Goal: Transaction & Acquisition: Purchase product/service

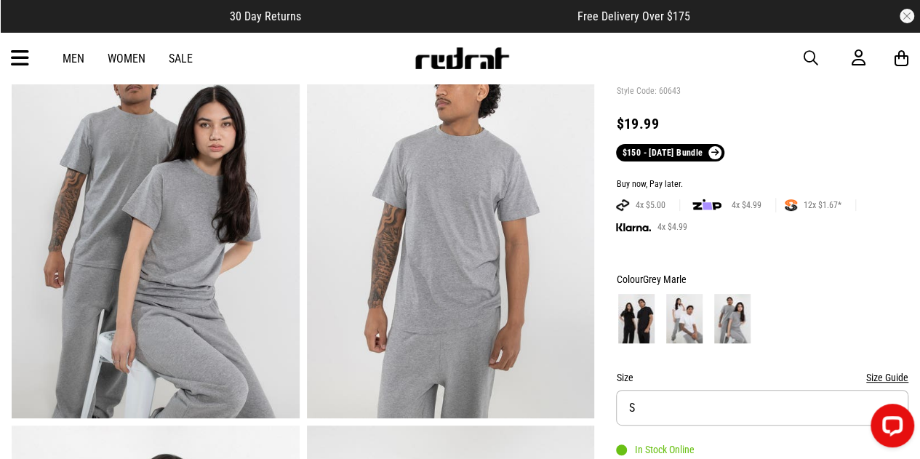
scroll to position [265, 0]
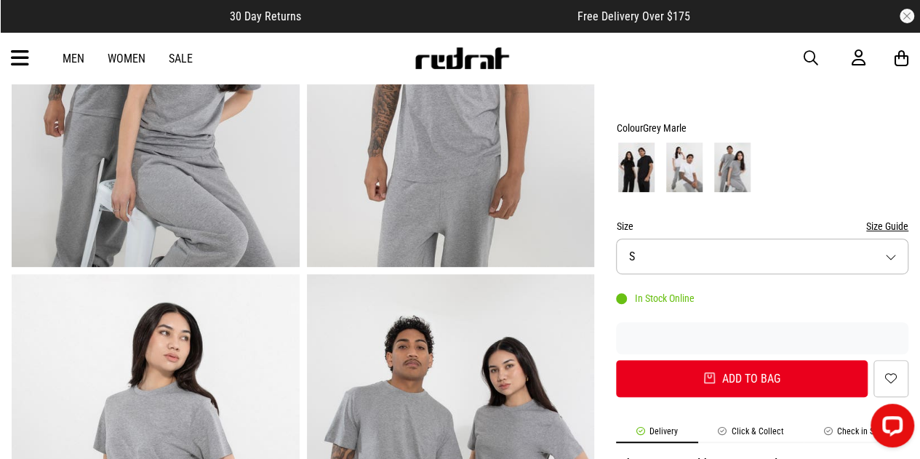
click at [638, 176] on img at bounding box center [636, 167] width 36 height 49
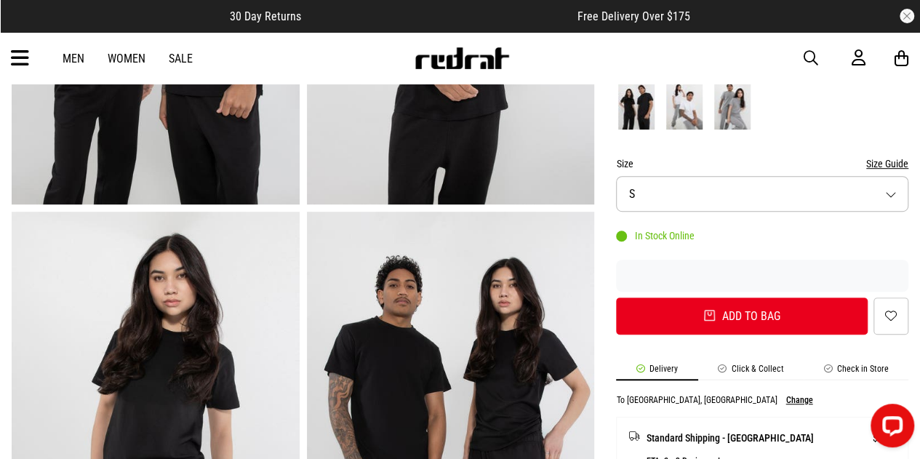
scroll to position [326, 0]
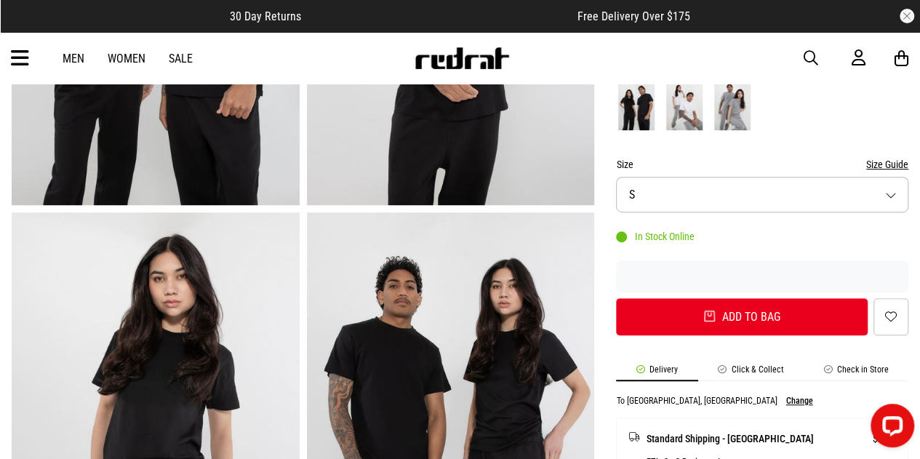
click at [683, 89] on img at bounding box center [684, 105] width 36 height 49
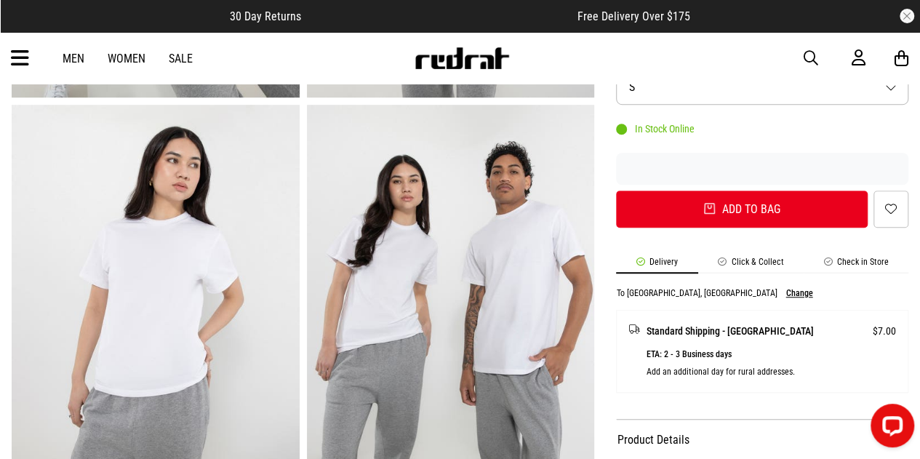
scroll to position [667, 0]
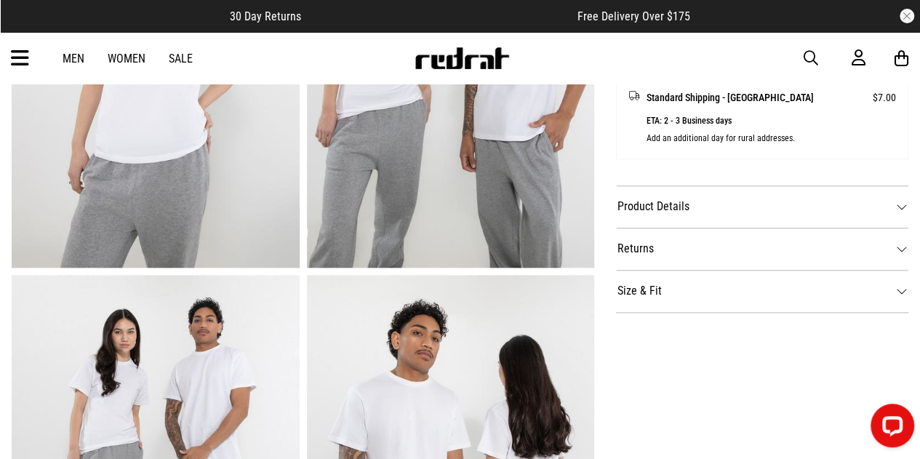
click at [718, 201] on dt "Product Details" at bounding box center [762, 206] width 292 height 42
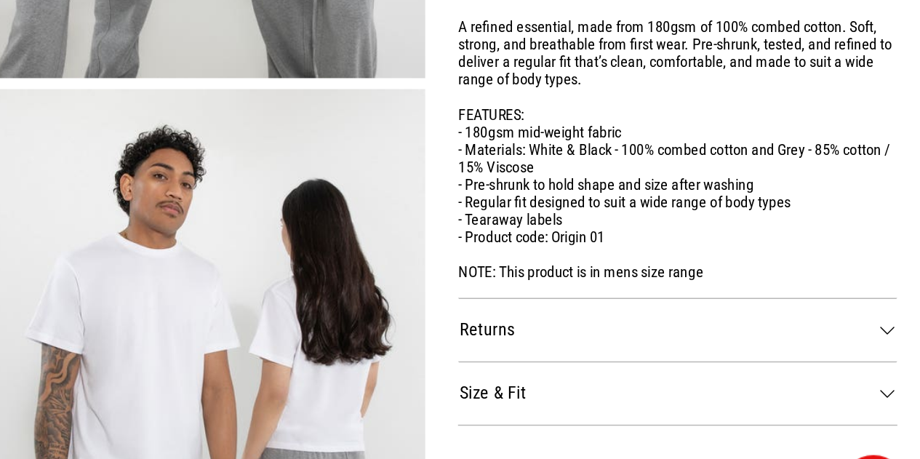
scroll to position [782, 0]
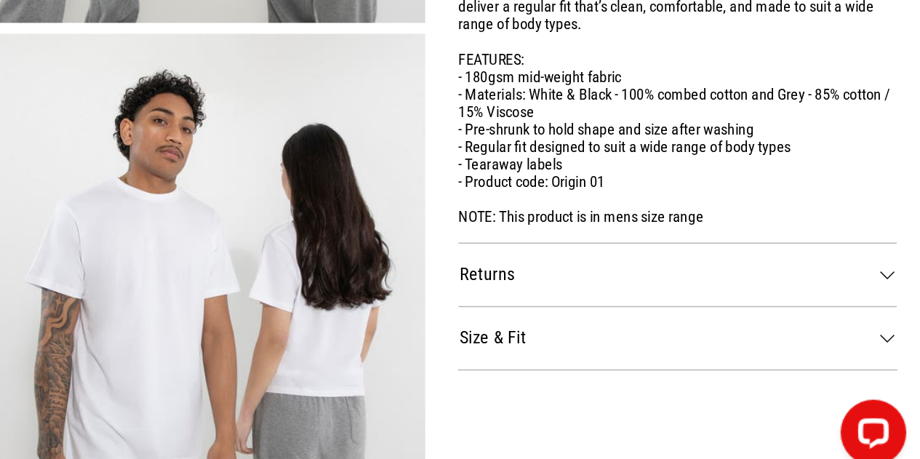
click at [721, 370] on dt "Size & Fit" at bounding box center [762, 362] width 292 height 42
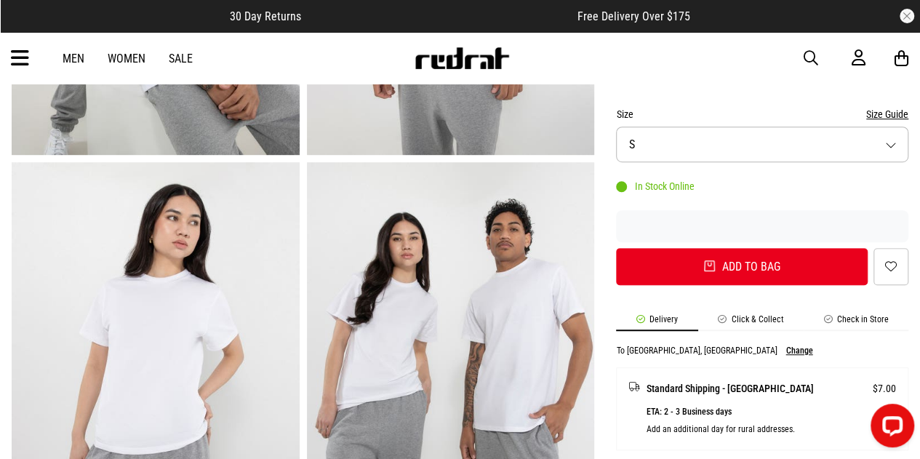
scroll to position [245, 0]
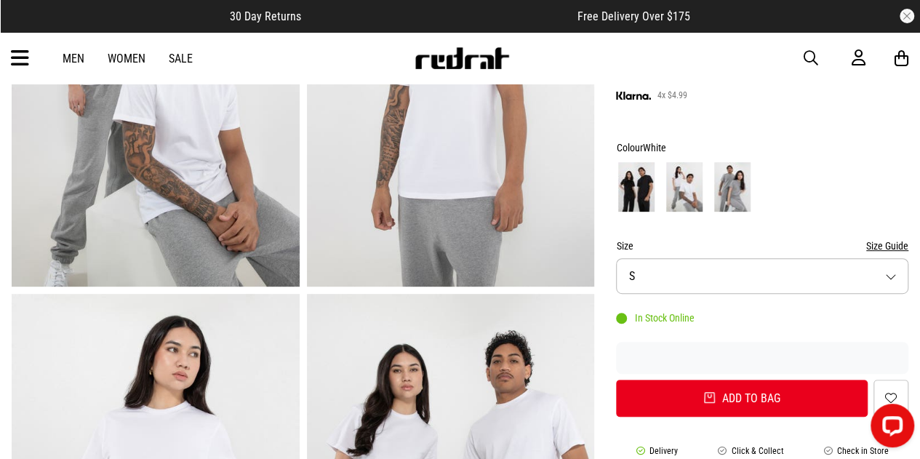
drag, startPoint x: 731, startPoint y: 204, endPoint x: 724, endPoint y: 192, distance: 13.7
click at [724, 192] on img at bounding box center [732, 186] width 36 height 49
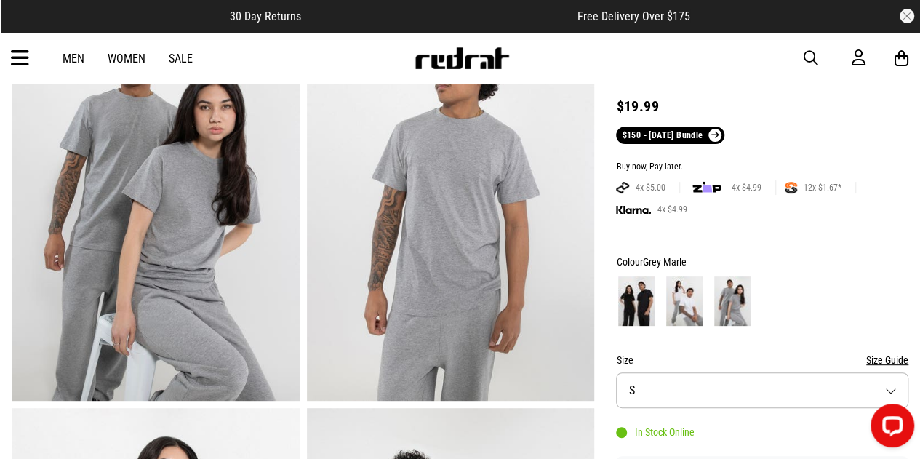
scroll to position [129, 0]
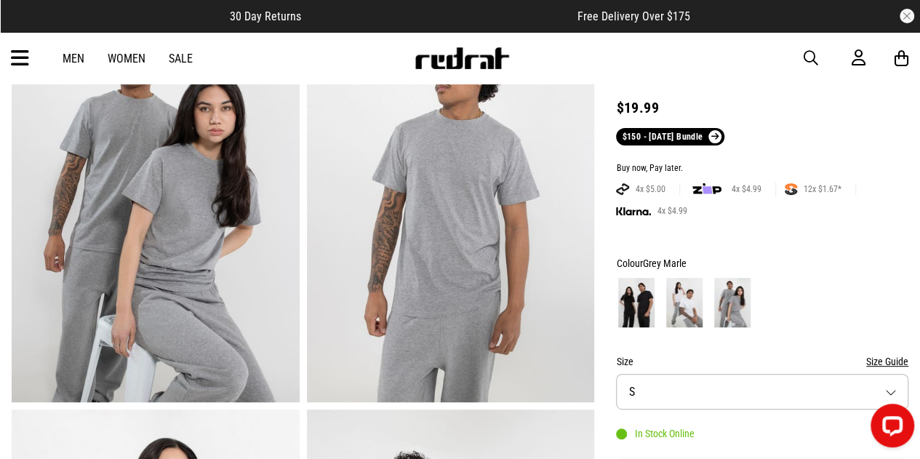
click at [163, 212] on img at bounding box center [156, 203] width 288 height 397
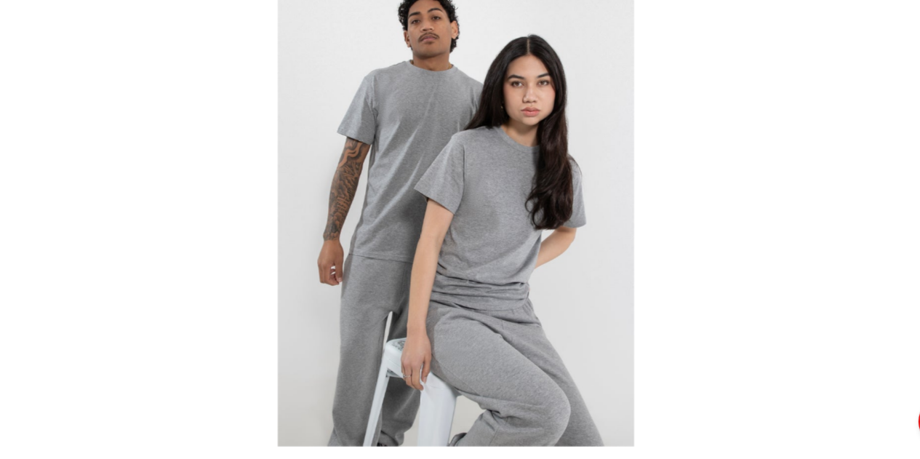
scroll to position [127, 0]
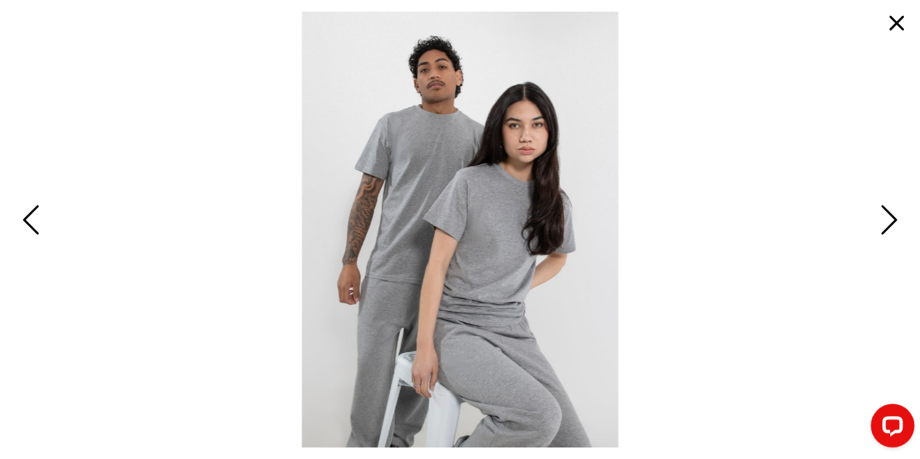
click at [888, 222] on span "Next" at bounding box center [886, 221] width 23 height 42
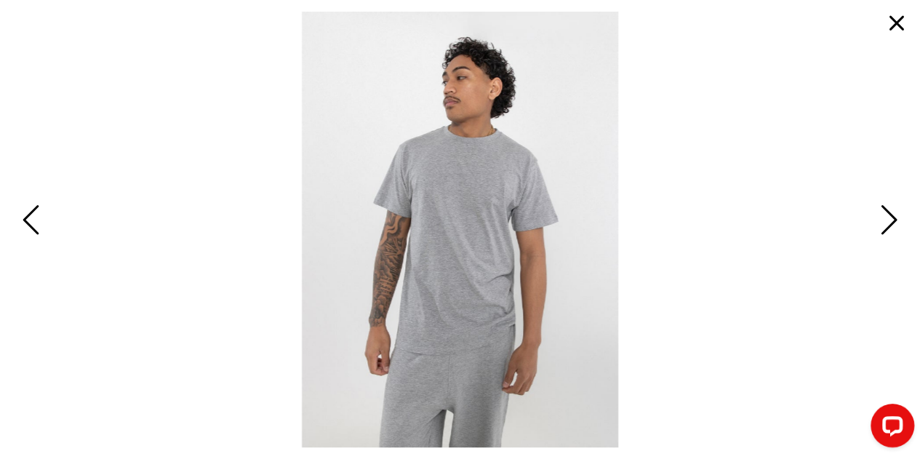
click at [888, 222] on span "Next" at bounding box center [886, 221] width 23 height 42
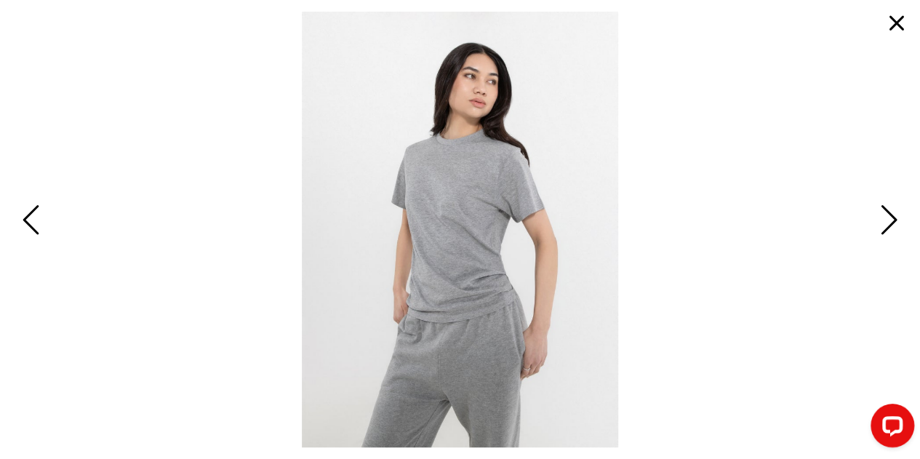
click at [888, 222] on span "Next" at bounding box center [886, 221] width 23 height 42
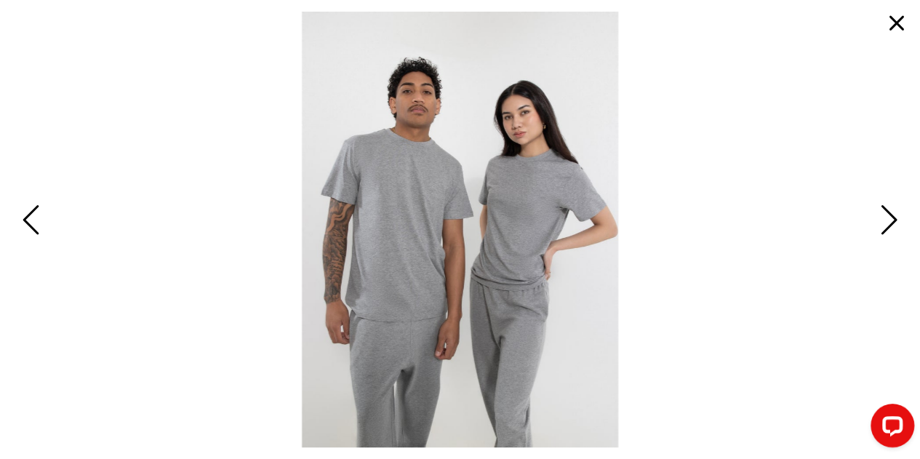
click at [888, 222] on span "Next" at bounding box center [886, 221] width 23 height 42
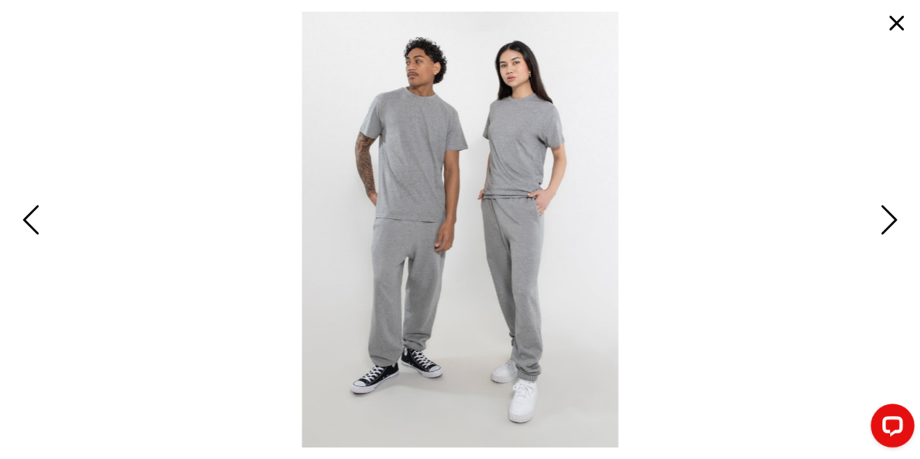
click at [896, 29] on button "button" at bounding box center [896, 23] width 35 height 35
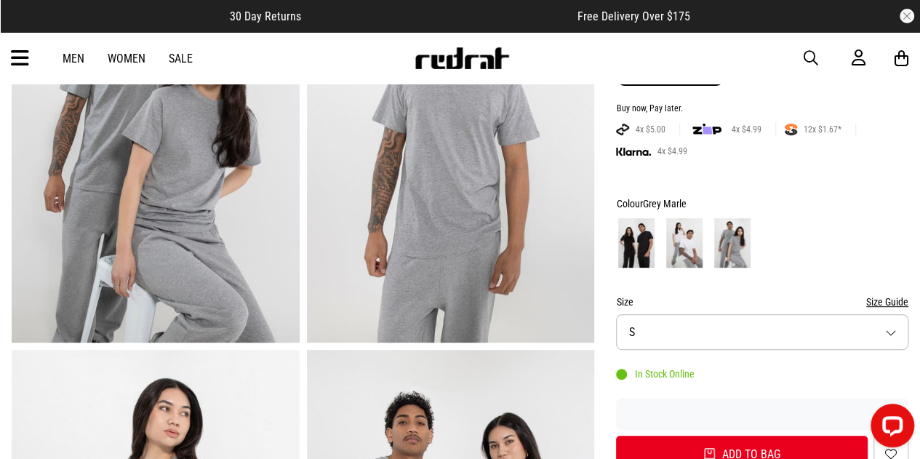
click at [697, 329] on button "Size S" at bounding box center [762, 332] width 292 height 36
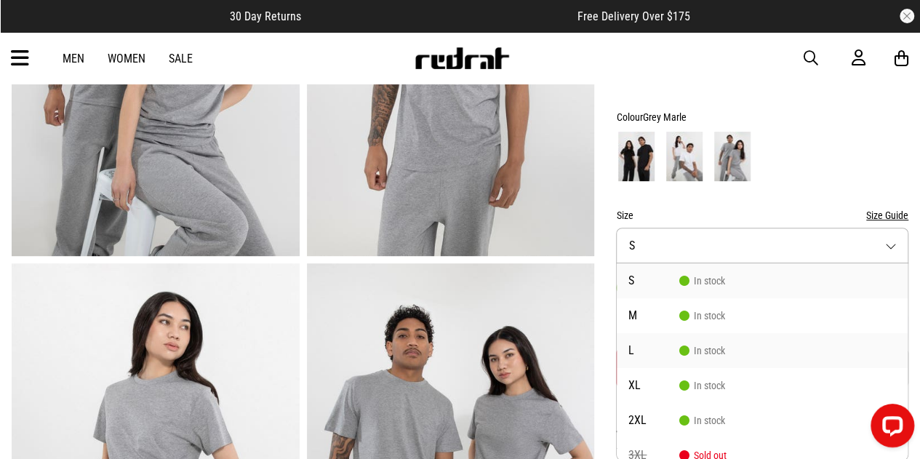
scroll to position [65, 0]
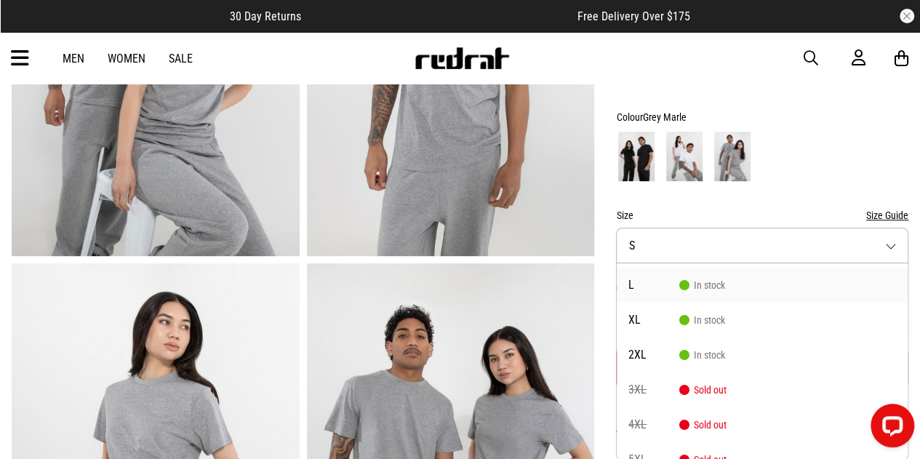
click at [710, 293] on li "L In stock" at bounding box center [762, 285] width 291 height 35
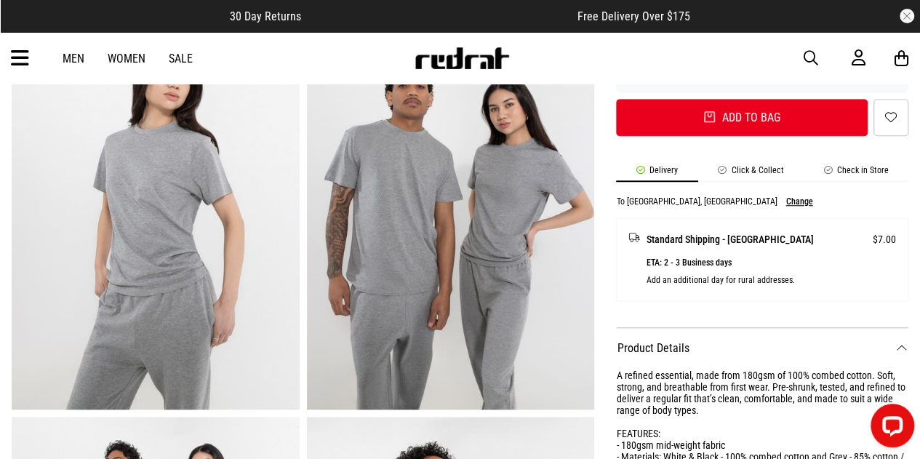
scroll to position [332, 0]
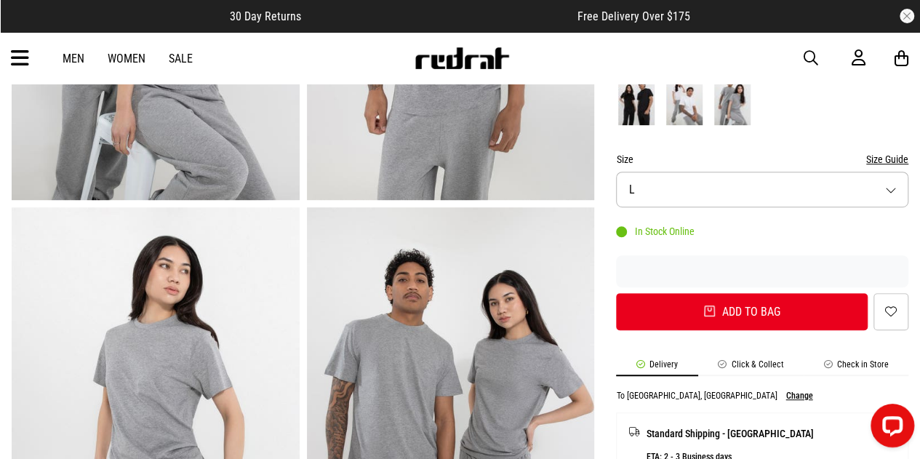
click at [698, 190] on button "Size L" at bounding box center [762, 190] width 292 height 36
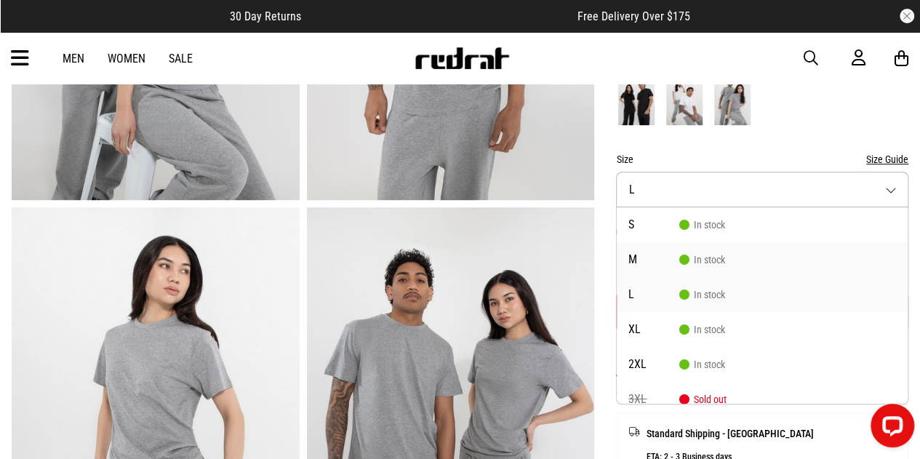
click at [673, 254] on span "M" at bounding box center [653, 260] width 51 height 12
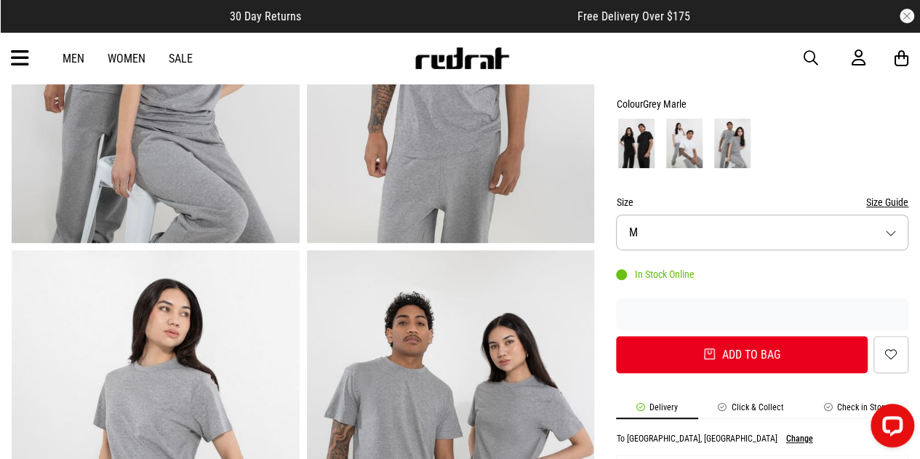
scroll to position [281, 0]
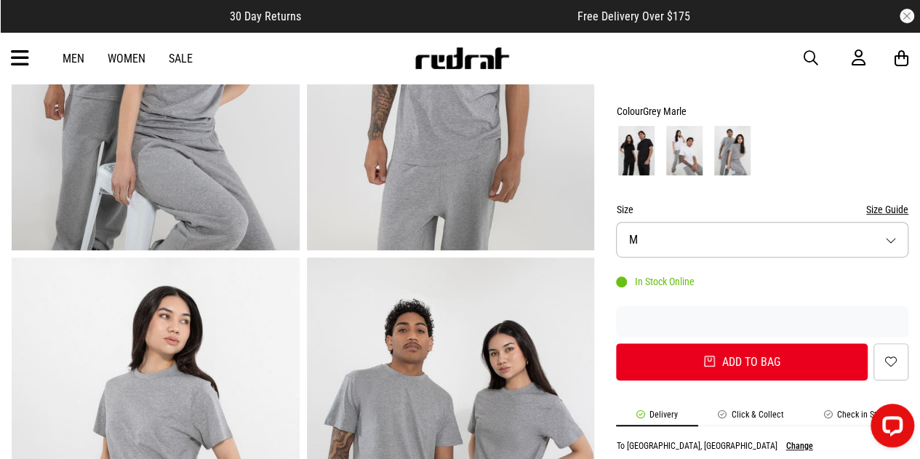
click at [672, 169] on img at bounding box center [684, 150] width 36 height 49
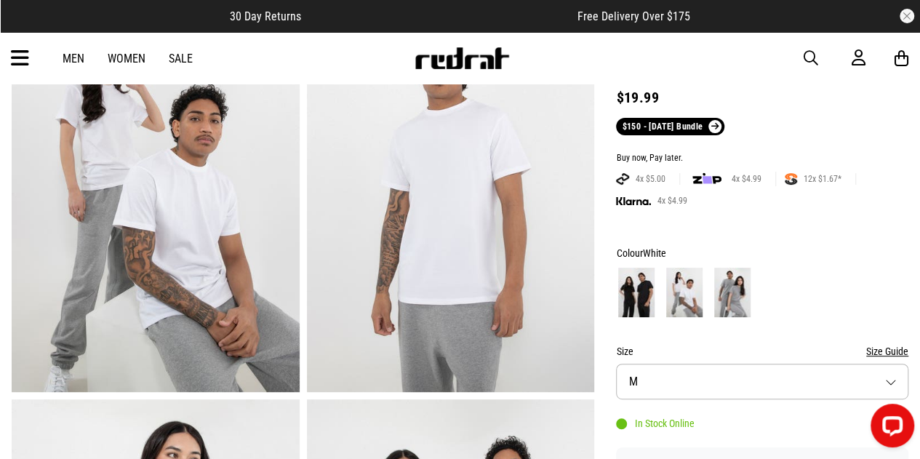
scroll to position [105, 0]
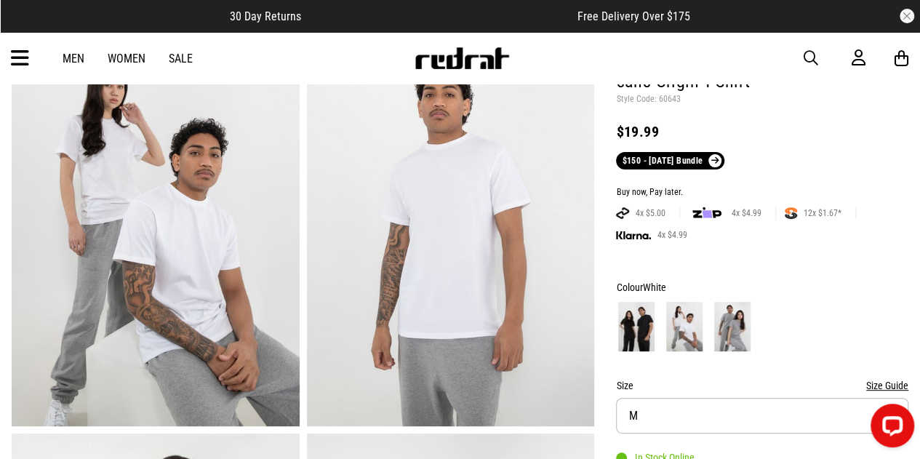
click at [198, 271] on img at bounding box center [156, 227] width 288 height 397
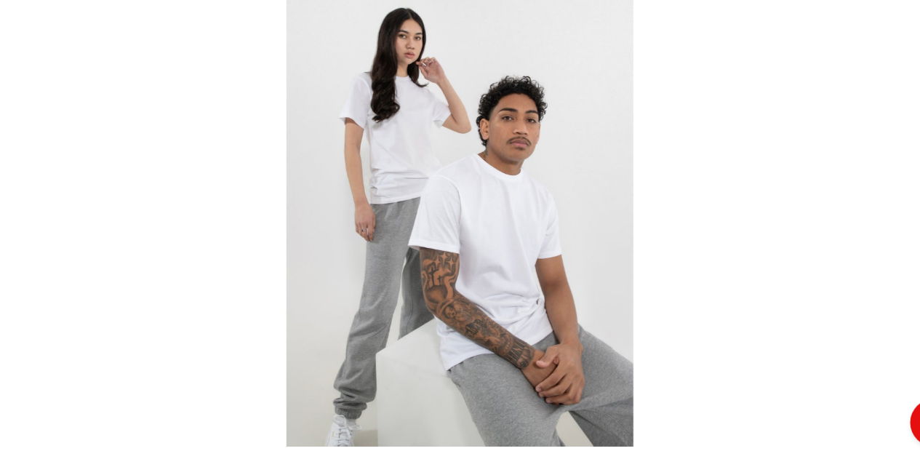
scroll to position [449, 0]
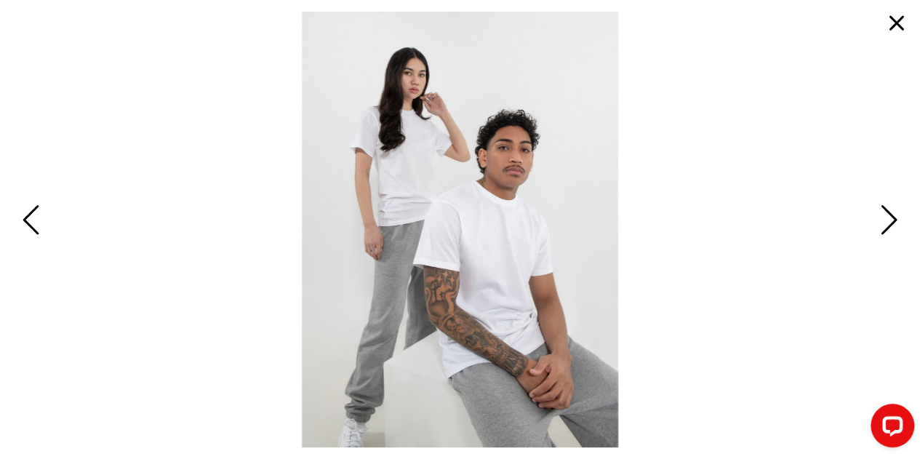
click at [739, 185] on span at bounding box center [460, 229] width 896 height 435
click at [808, 224] on span at bounding box center [460, 229] width 896 height 435
click at [874, 224] on button "Next" at bounding box center [886, 221] width 31 height 44
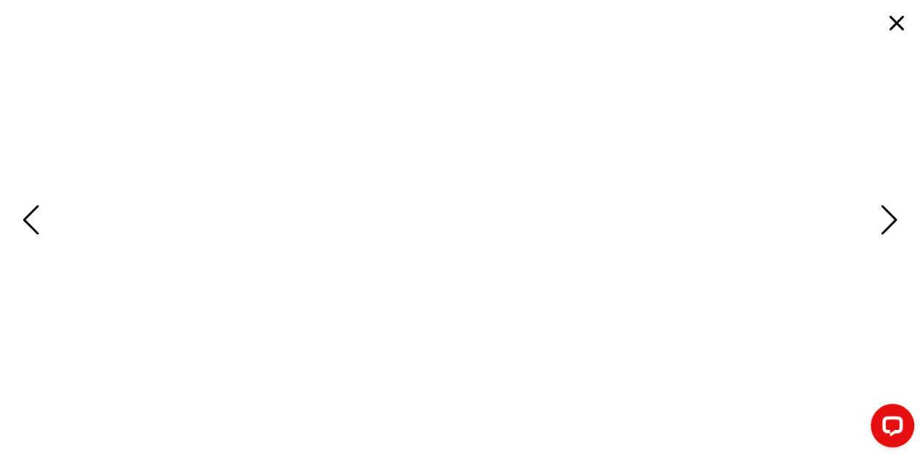
click at [874, 224] on button "Next" at bounding box center [886, 221] width 31 height 44
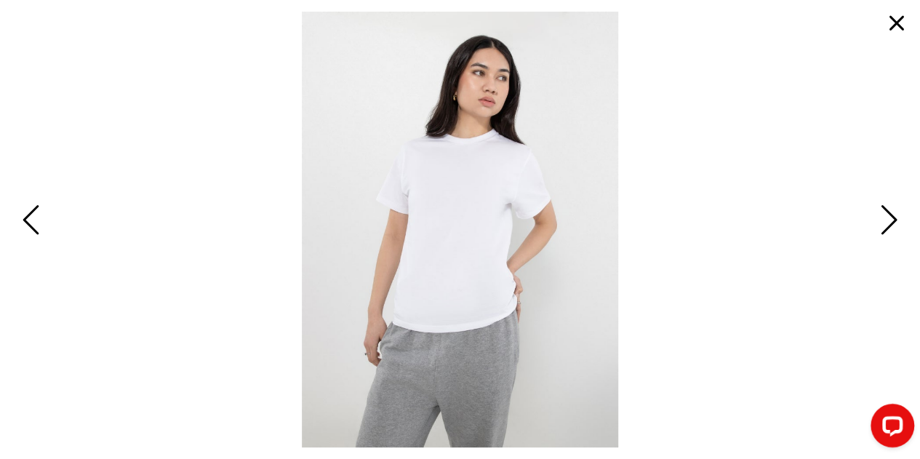
click at [874, 224] on button "Next" at bounding box center [886, 221] width 31 height 44
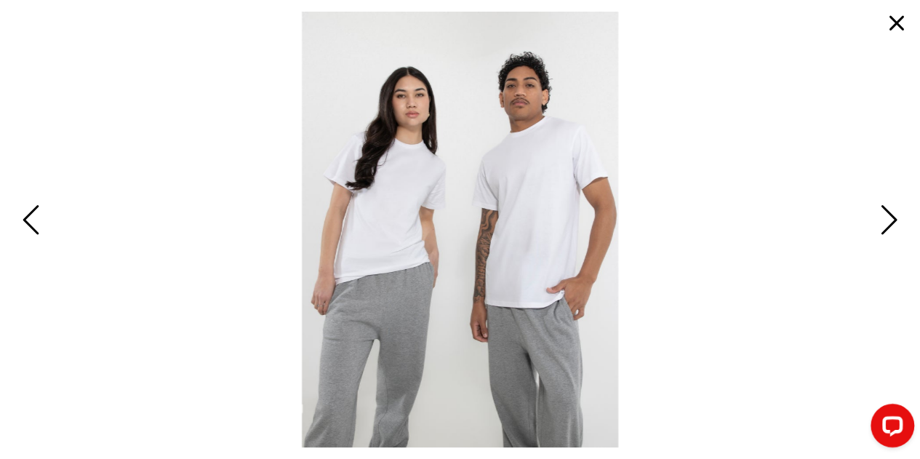
click at [874, 224] on button "Next" at bounding box center [886, 221] width 31 height 44
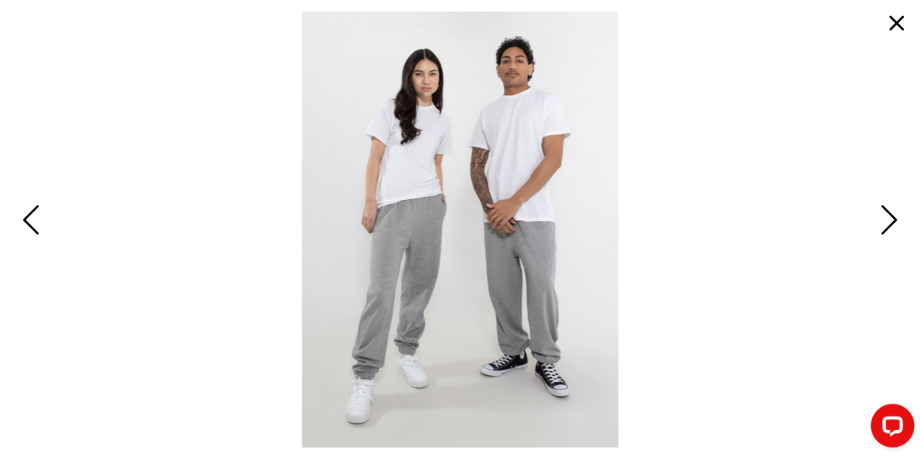
click at [874, 224] on button "Next" at bounding box center [886, 221] width 31 height 44
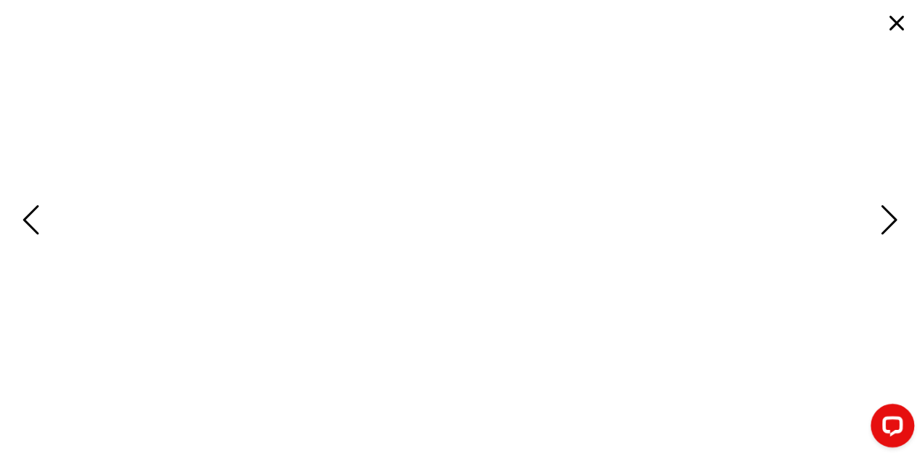
click at [874, 224] on button "Next" at bounding box center [886, 221] width 31 height 44
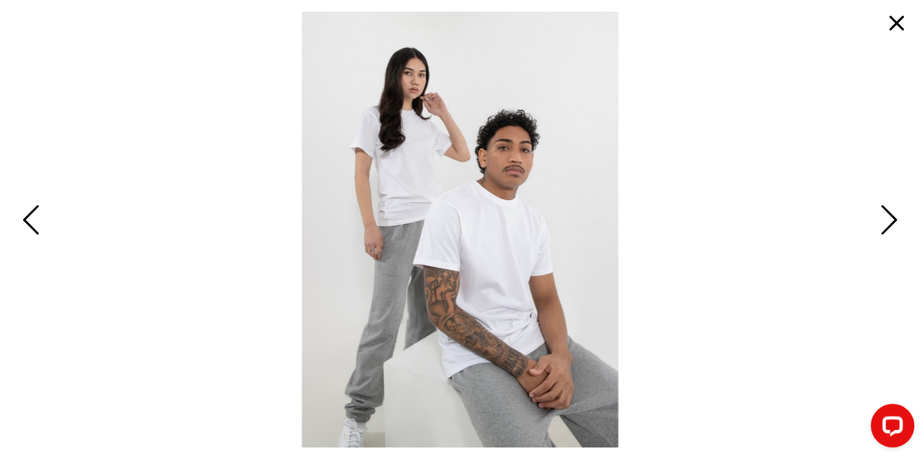
click at [874, 224] on button "Next" at bounding box center [886, 221] width 31 height 44
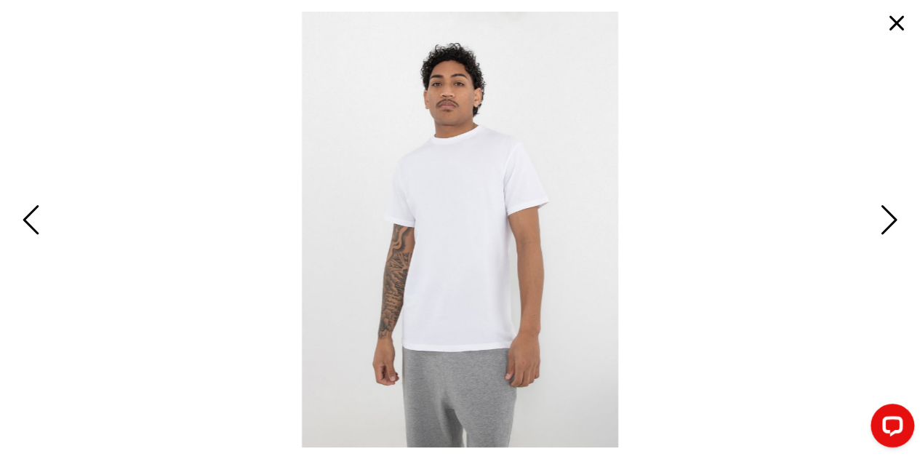
click at [897, 22] on button "button" at bounding box center [896, 23] width 35 height 35
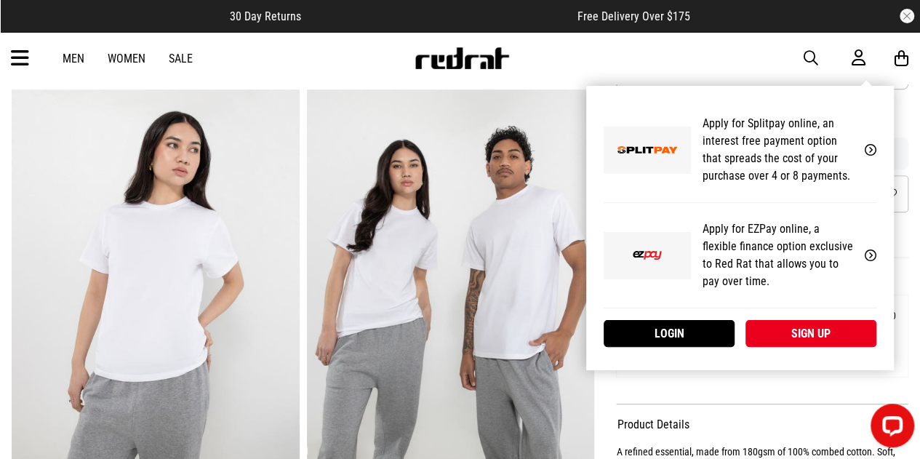
scroll to position [461, 0]
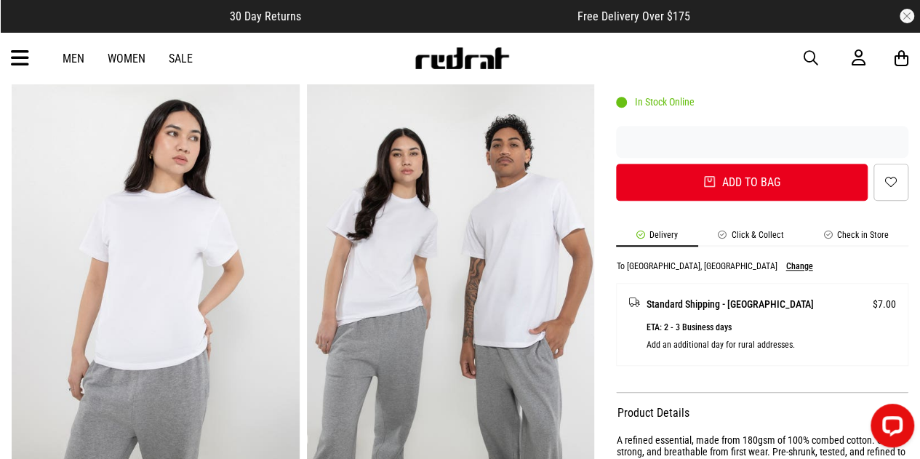
click at [755, 48] on div "Men Women Sale Sign in New Back Footwear Back Mens Back Womens Back Youth & Kid…" at bounding box center [460, 58] width 920 height 52
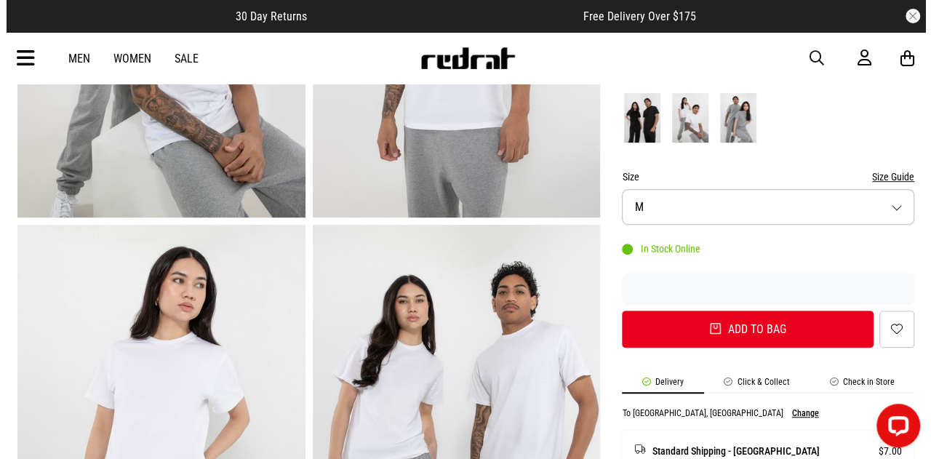
scroll to position [297, 0]
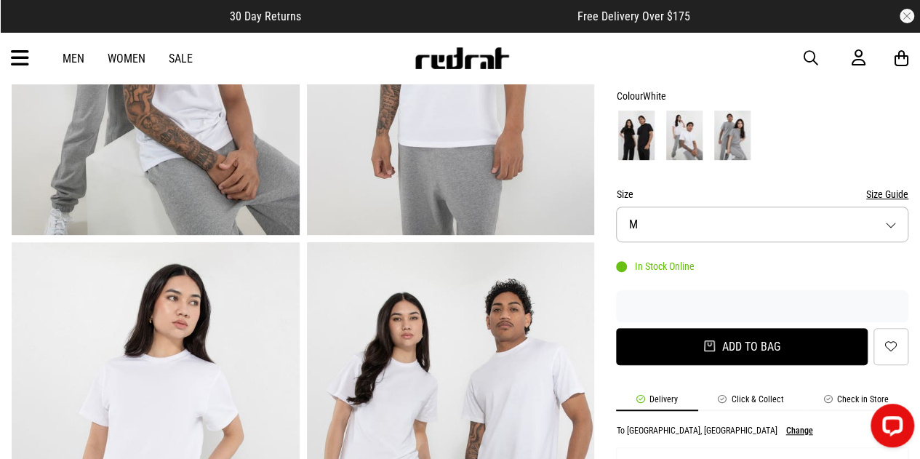
click at [737, 332] on button "Add to bag" at bounding box center [742, 346] width 252 height 37
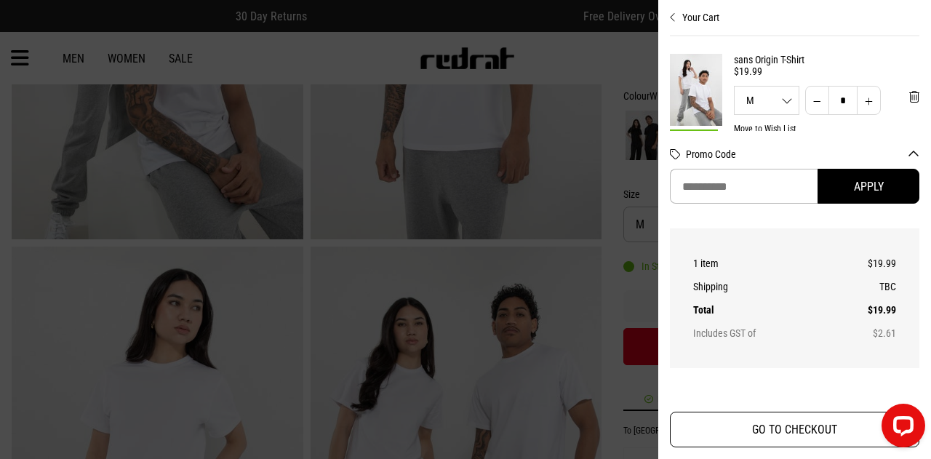
click at [759, 441] on button "GO TO CHECKOUT" at bounding box center [794, 430] width 249 height 36
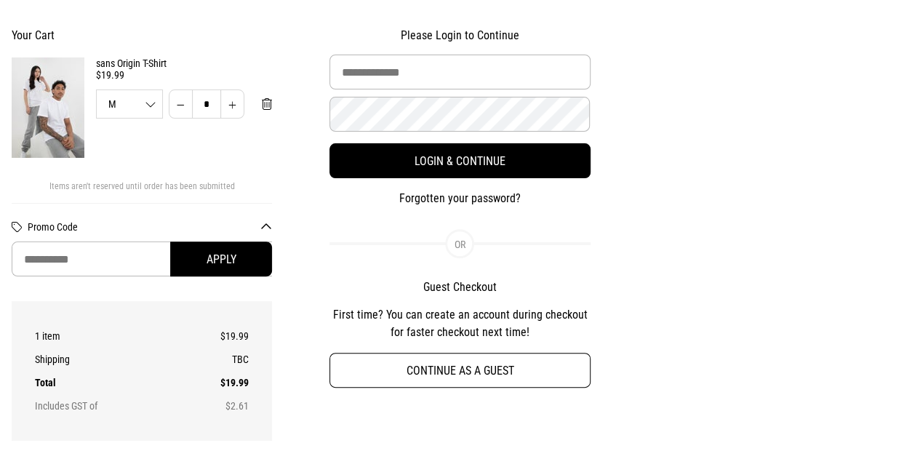
click at [499, 366] on button "Continue as a guest" at bounding box center [459, 370] width 260 height 35
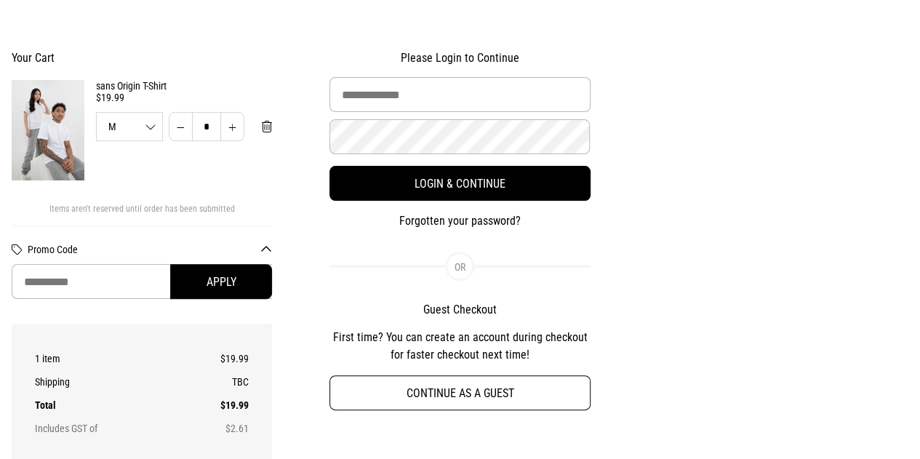
select select "**********"
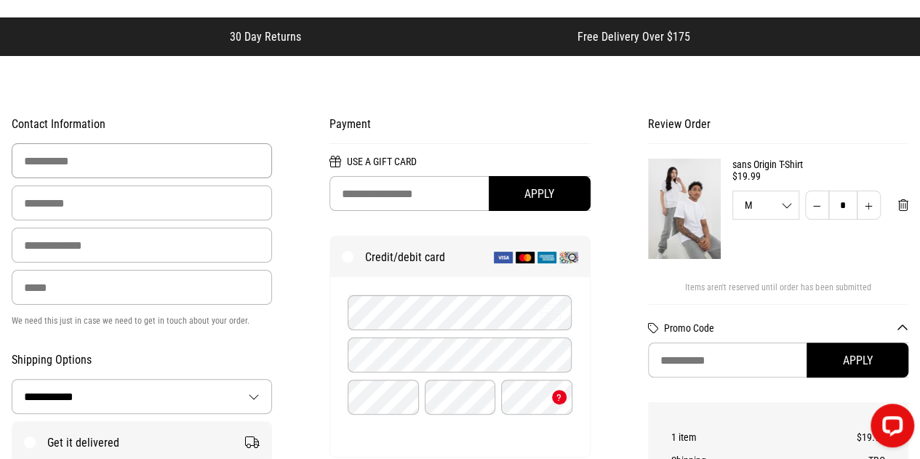
click at [203, 162] on input "First Name" at bounding box center [142, 160] width 260 height 35
type input "*****"
type input "*******"
type input "**********"
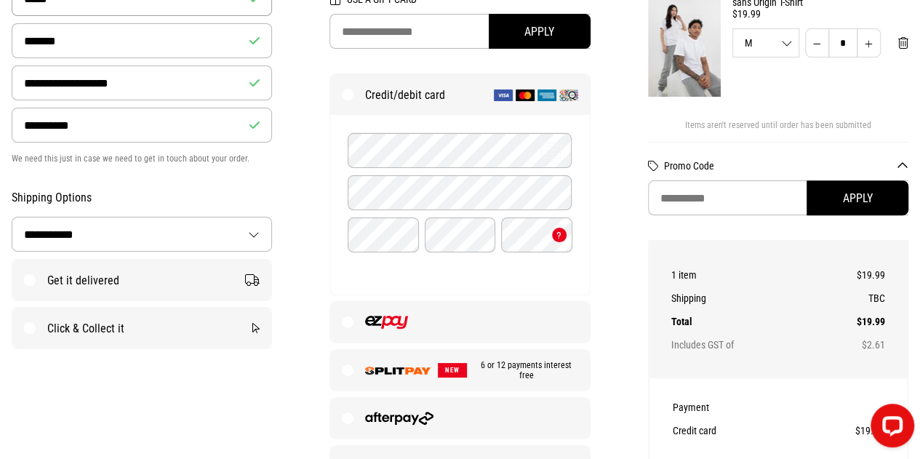
scroll to position [298, 0]
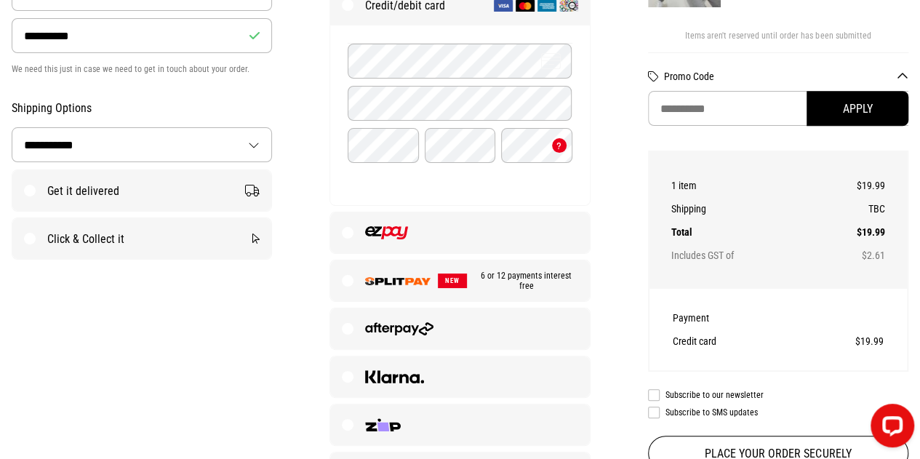
click at [177, 194] on label "Get it delivered" at bounding box center [141, 190] width 259 height 41
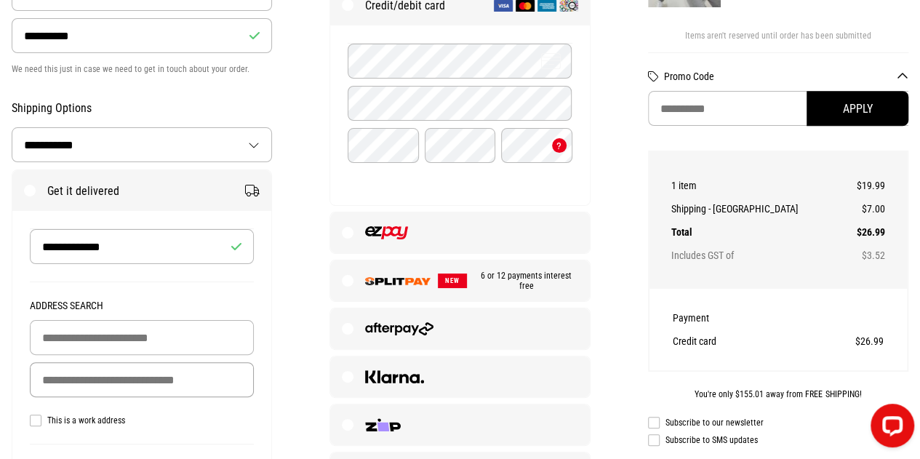
click at [140, 371] on input "Delivery Address" at bounding box center [142, 379] width 224 height 35
click at [138, 380] on input "Delivery Address" at bounding box center [142, 379] width 224 height 35
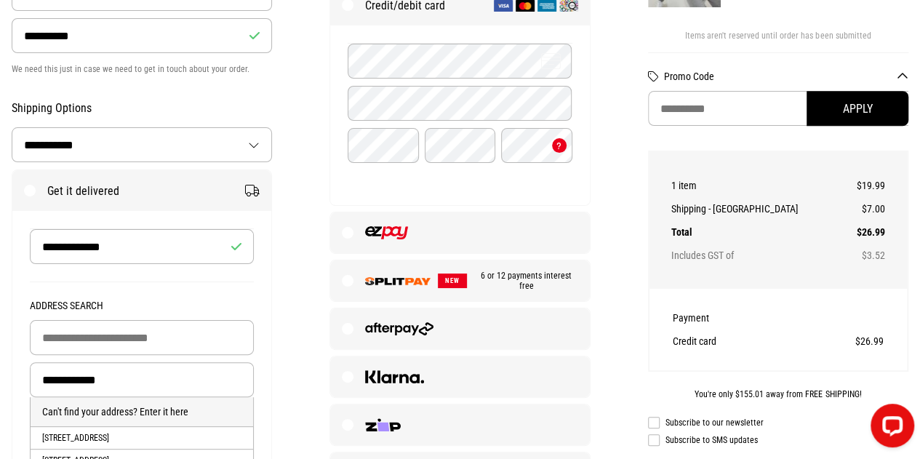
click at [121, 438] on li "27 Stranraer Crescent, Wattle Downs, MANUKAU, Auckland" at bounding box center [142, 437] width 222 height 23
type input "**********"
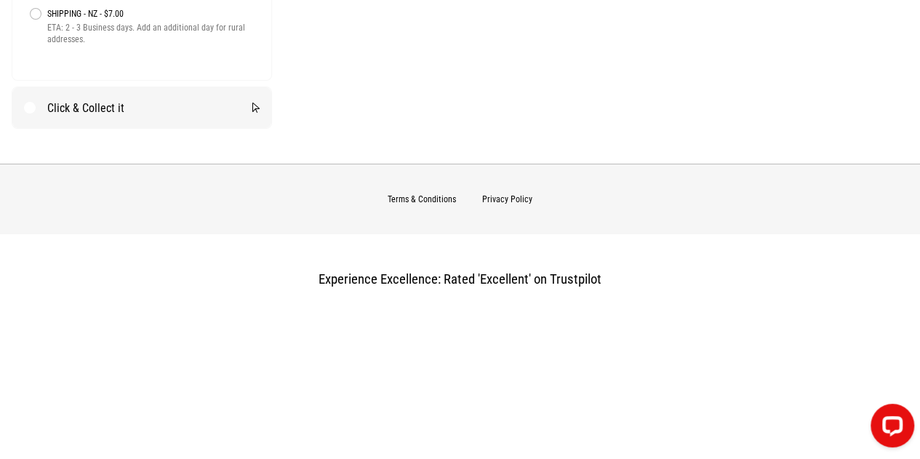
scroll to position [854, 0]
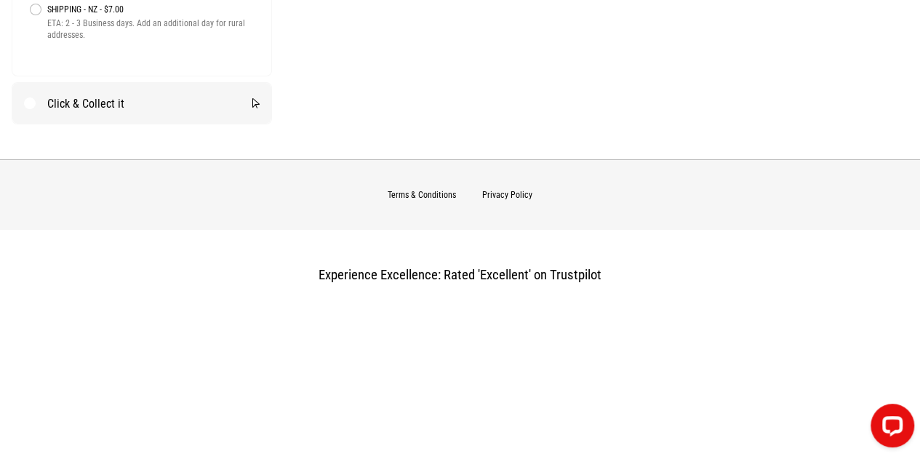
click at [411, 196] on link "Terms & Conditions" at bounding box center [422, 195] width 68 height 10
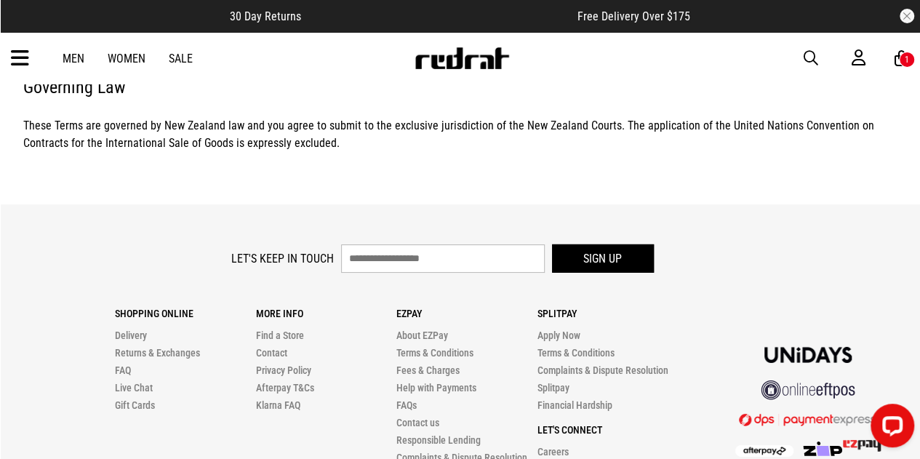
scroll to position [2151, 0]
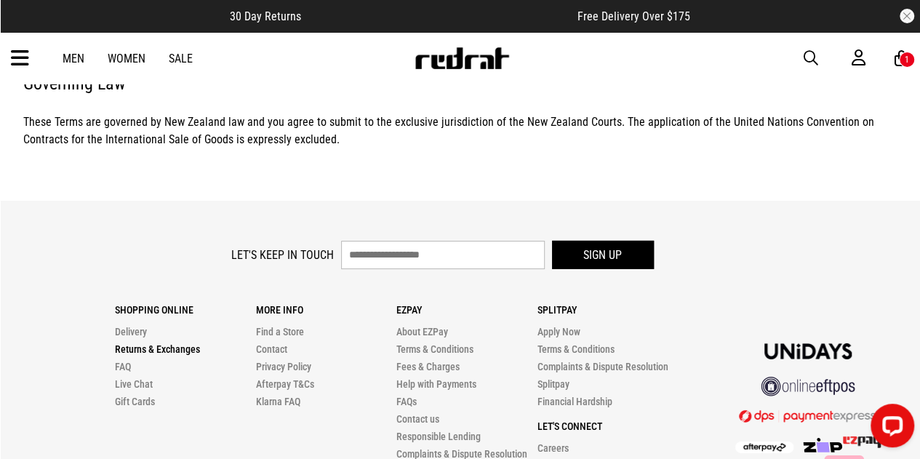
click at [174, 343] on link "Returns & Exchanges" at bounding box center [157, 349] width 85 height 12
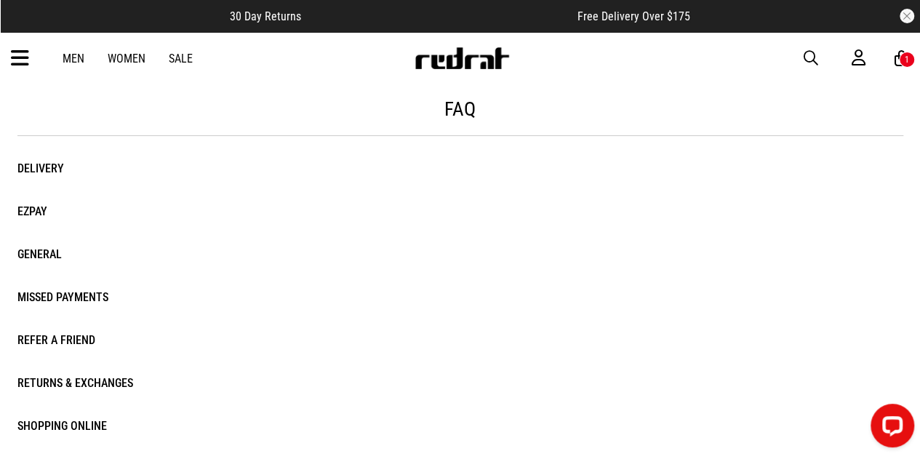
click at [59, 385] on li "Returns & Exchanges" at bounding box center [95, 382] width 156 height 21
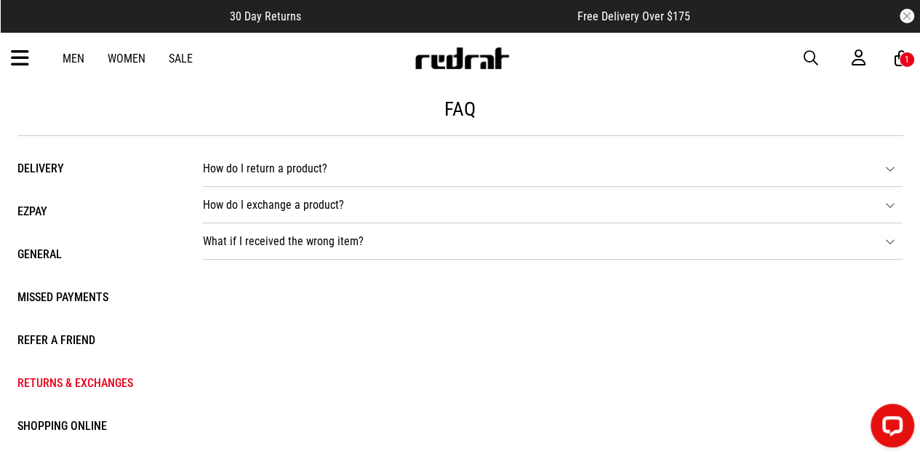
click at [313, 174] on li "How do I return a product? If you have placed an order through our website or v…" at bounding box center [552, 168] width 699 height 36
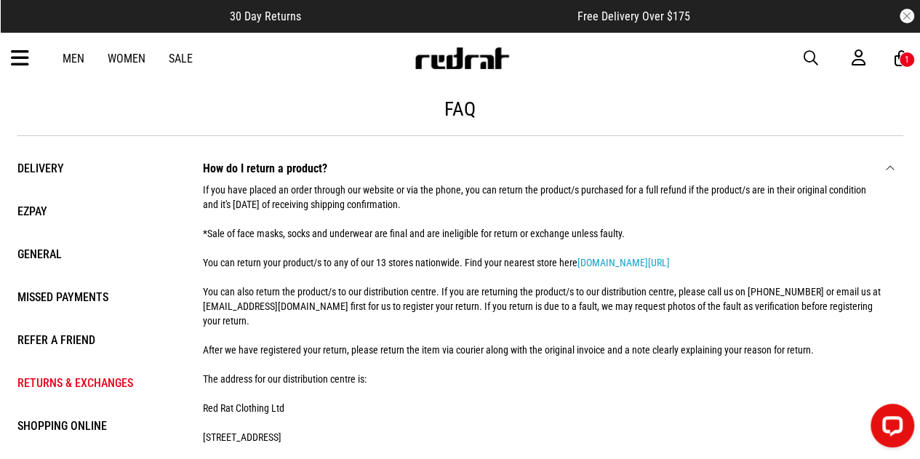
click at [186, 60] on link "Sale" at bounding box center [181, 59] width 24 height 14
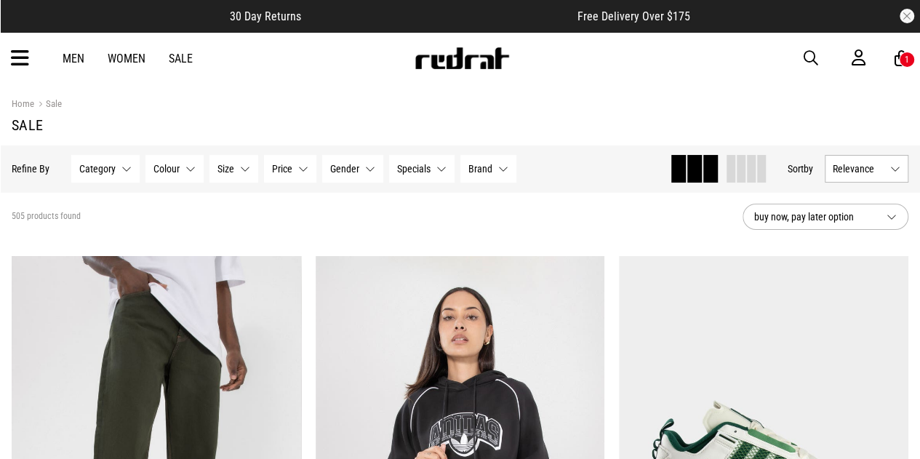
scroll to position [218, 0]
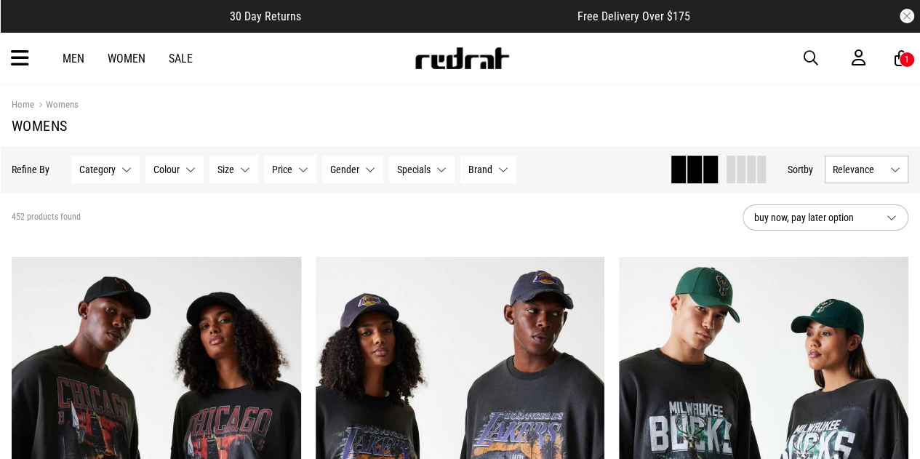
scroll to position [47, 0]
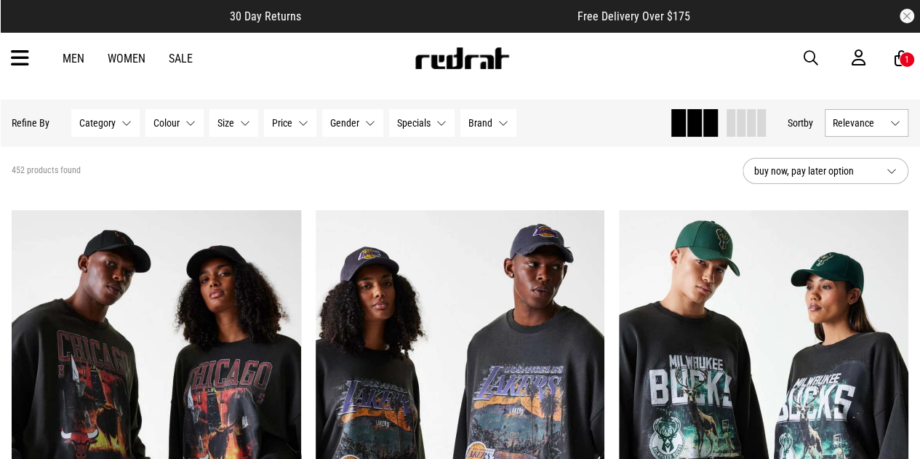
click at [179, 59] on link "Sale" at bounding box center [181, 59] width 24 height 14
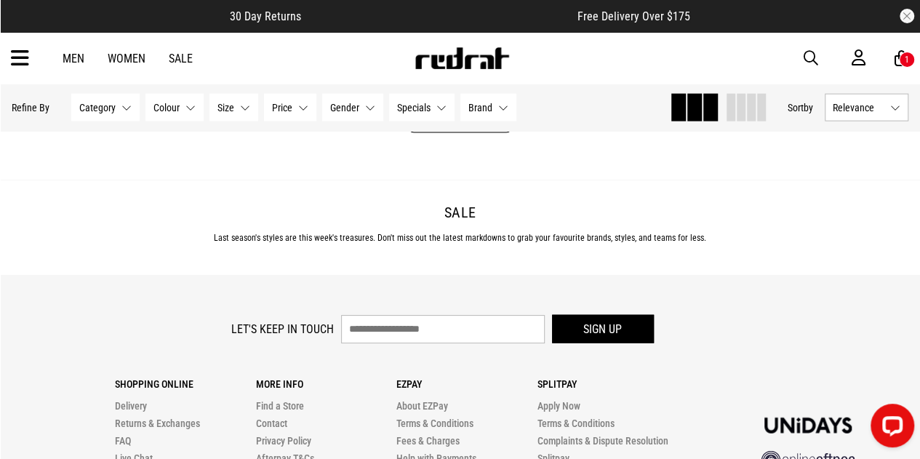
scroll to position [4162, 0]
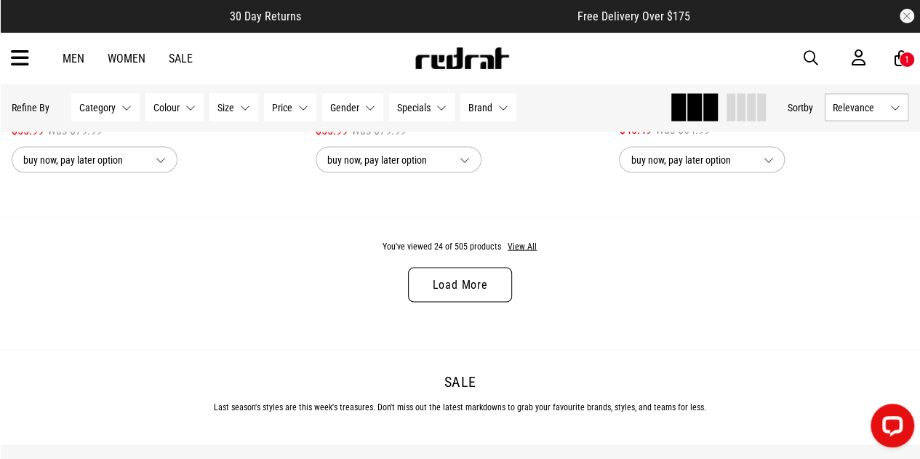
click at [472, 299] on link "Load More" at bounding box center [459, 285] width 103 height 35
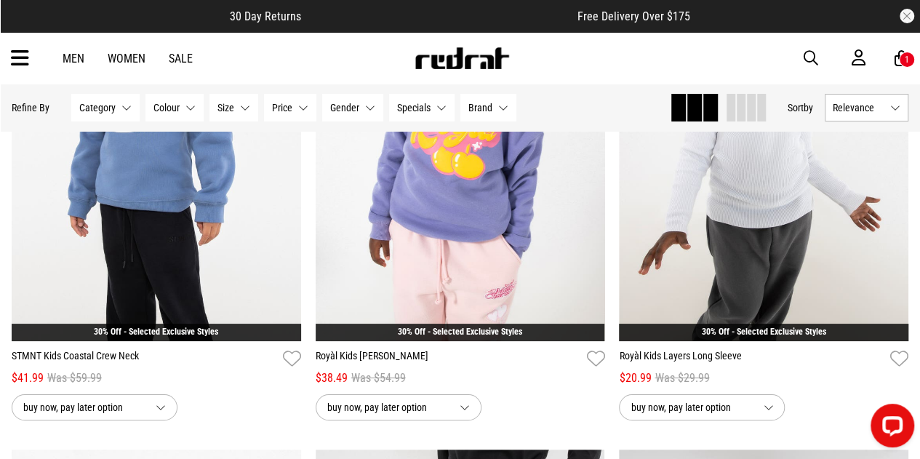
scroll to position [5456, 0]
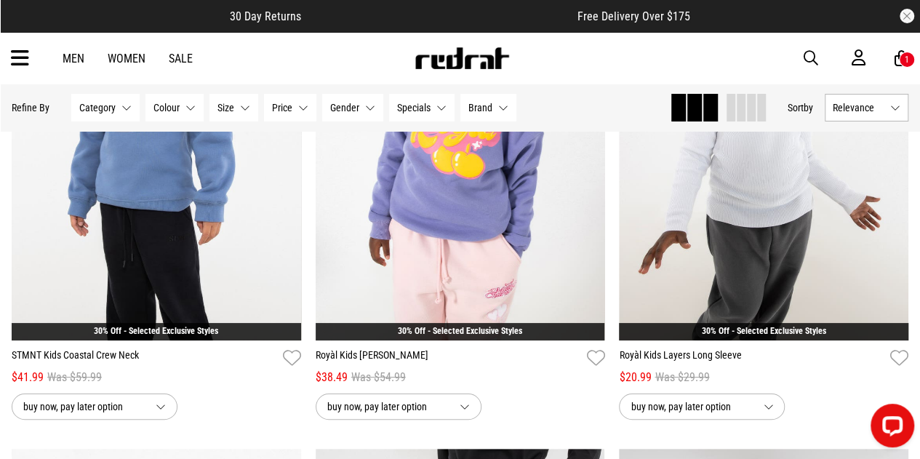
click at [127, 57] on link "Women" at bounding box center [127, 59] width 38 height 14
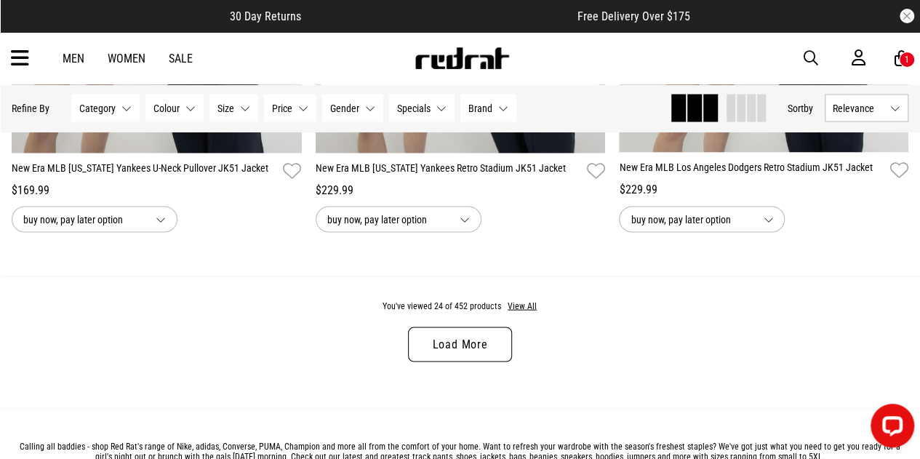
scroll to position [4105, 0]
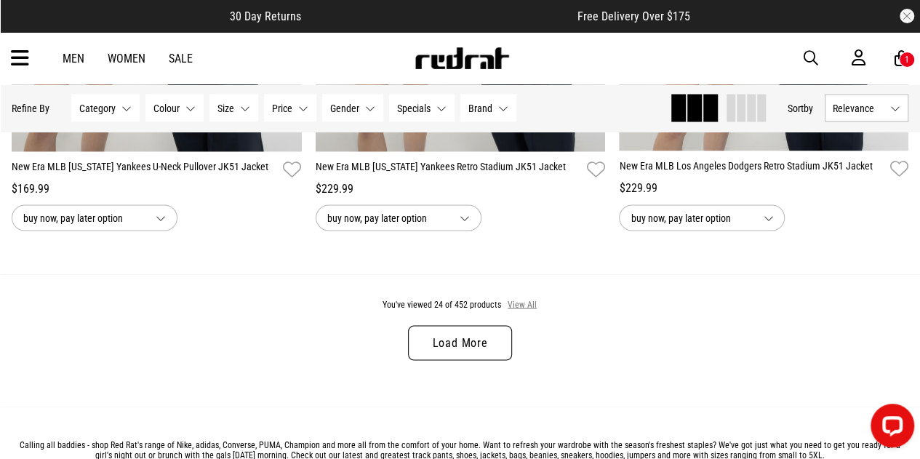
click at [531, 307] on button "View All" at bounding box center [522, 304] width 31 height 13
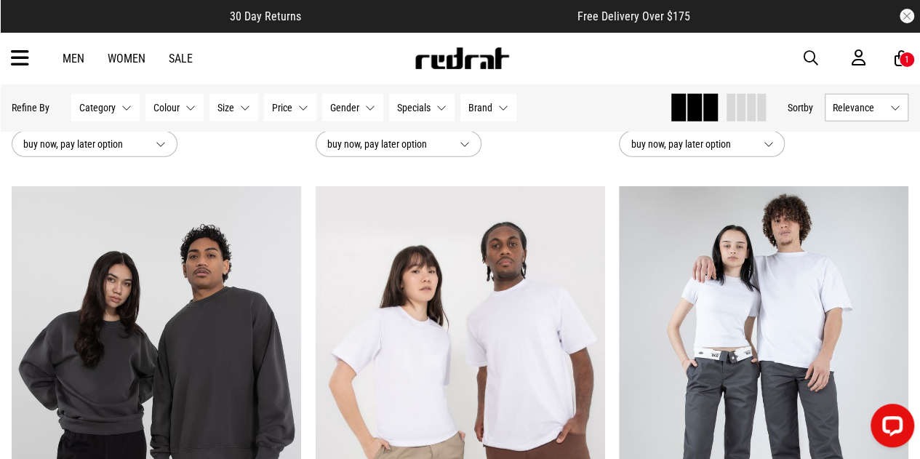
scroll to position [4809, 0]
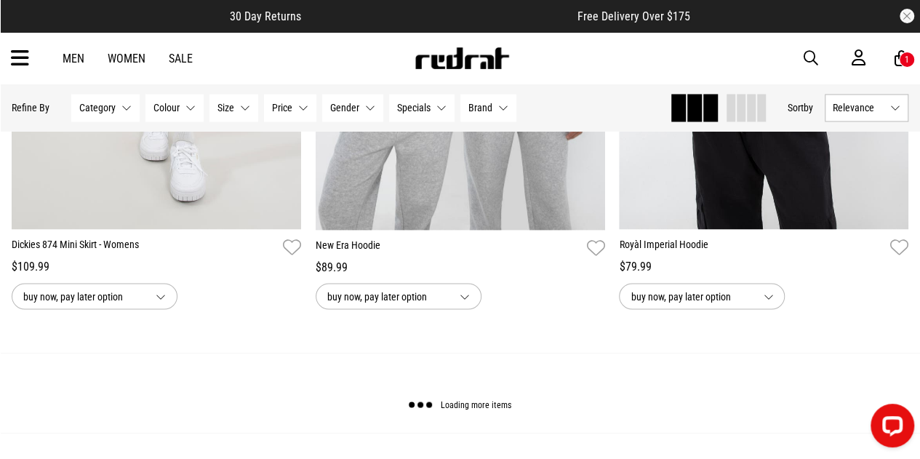
scroll to position [12242, 0]
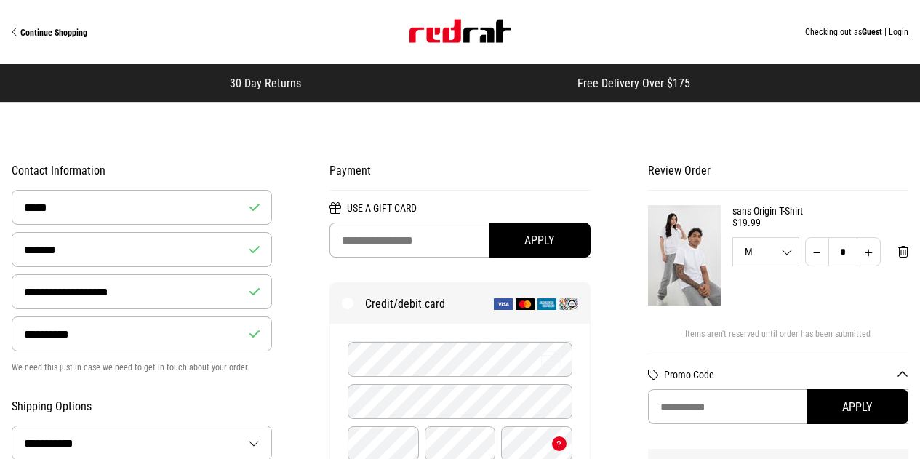
select select "**********"
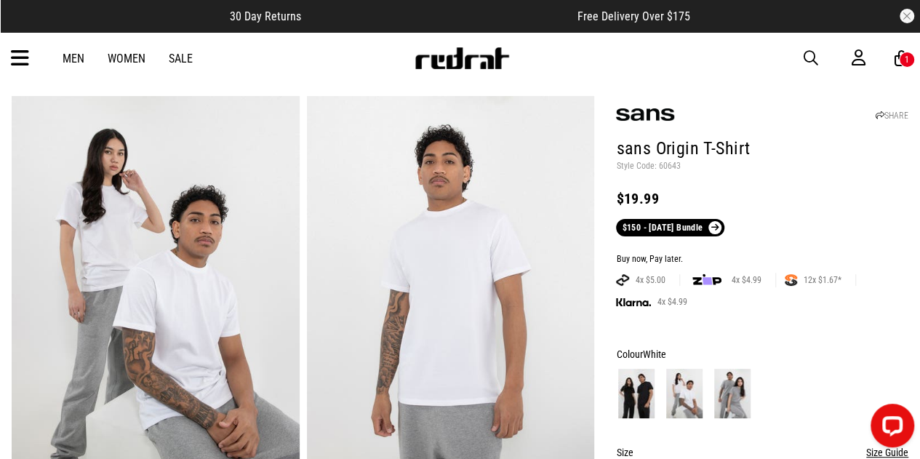
scroll to position [33, 0]
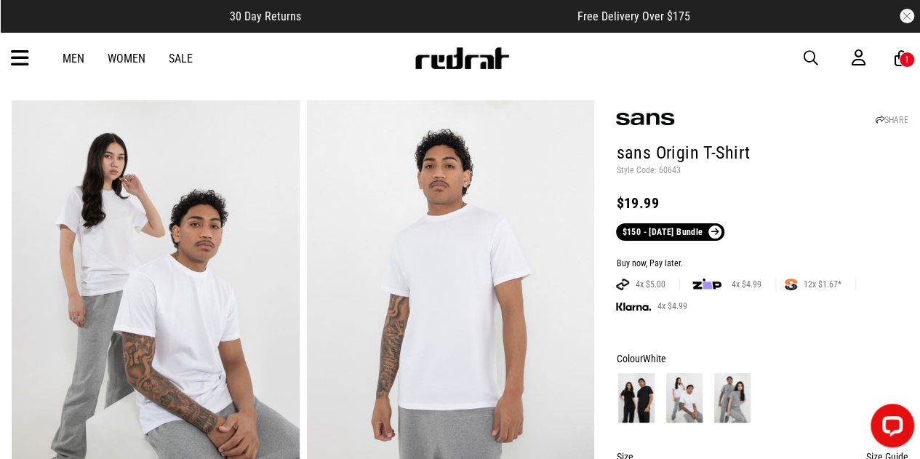
click at [734, 387] on img at bounding box center [732, 397] width 36 height 49
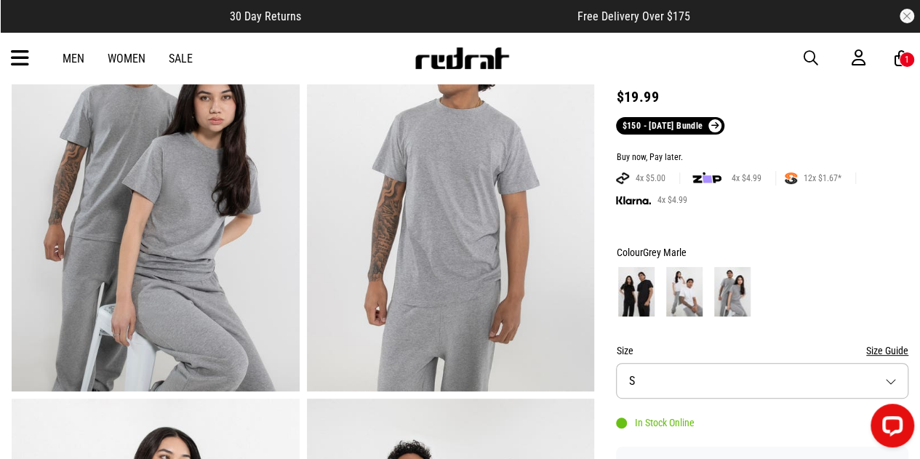
scroll to position [300, 0]
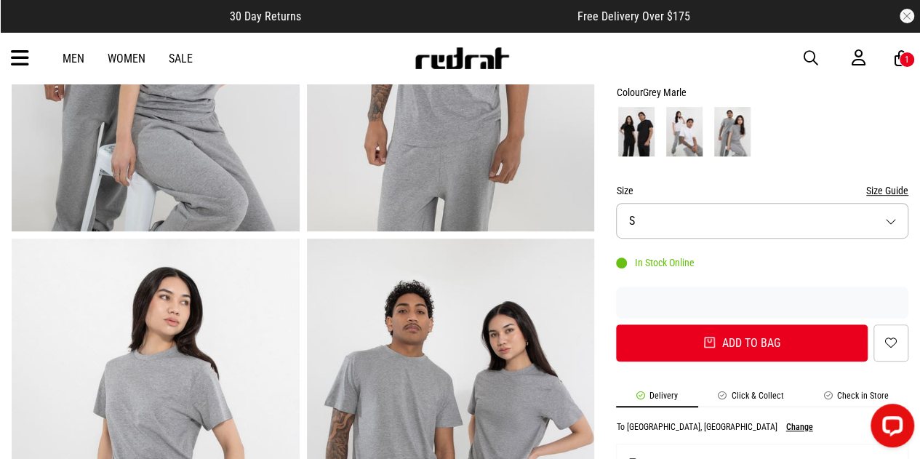
click at [729, 221] on button "Size S" at bounding box center [762, 221] width 292 height 36
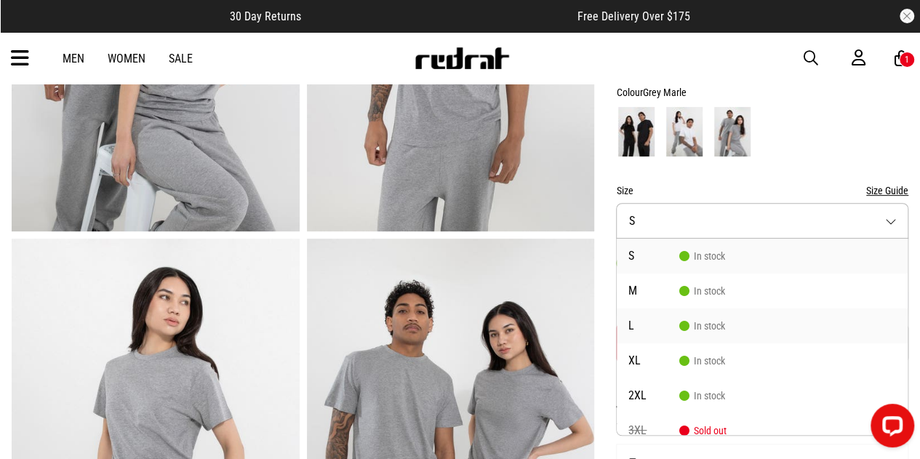
click at [657, 329] on span "L" at bounding box center [653, 326] width 51 height 12
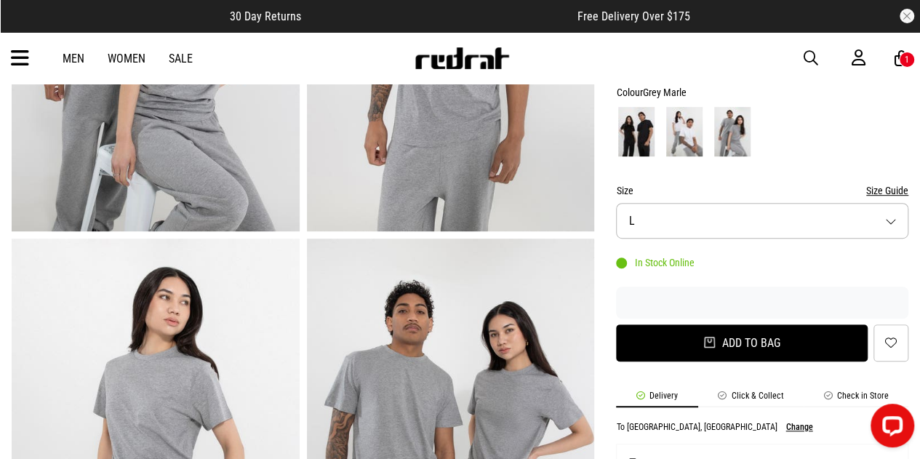
click at [723, 345] on button "Add to bag" at bounding box center [742, 342] width 252 height 37
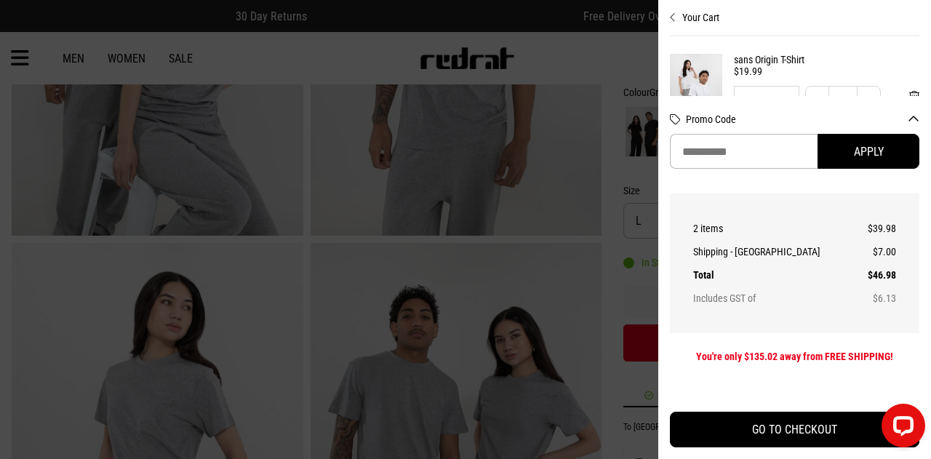
click at [612, 311] on div at bounding box center [465, 229] width 931 height 459
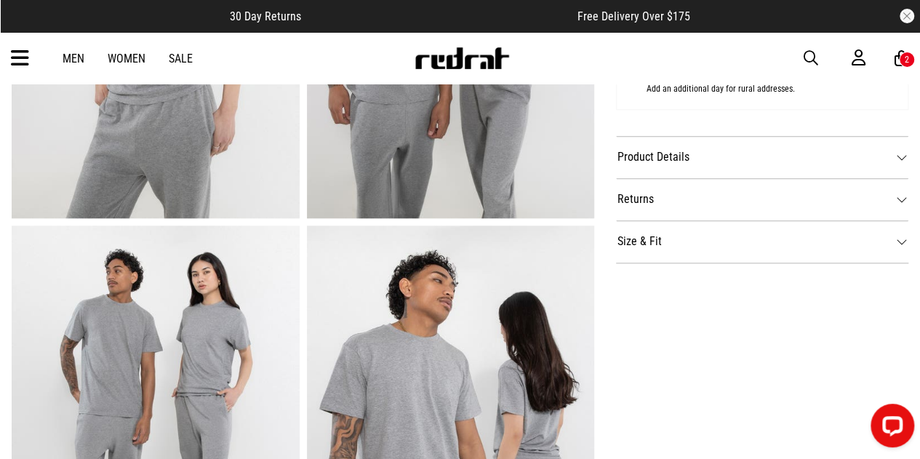
scroll to position [717, 0]
click at [755, 153] on dt "Product Details" at bounding box center [762, 156] width 292 height 42
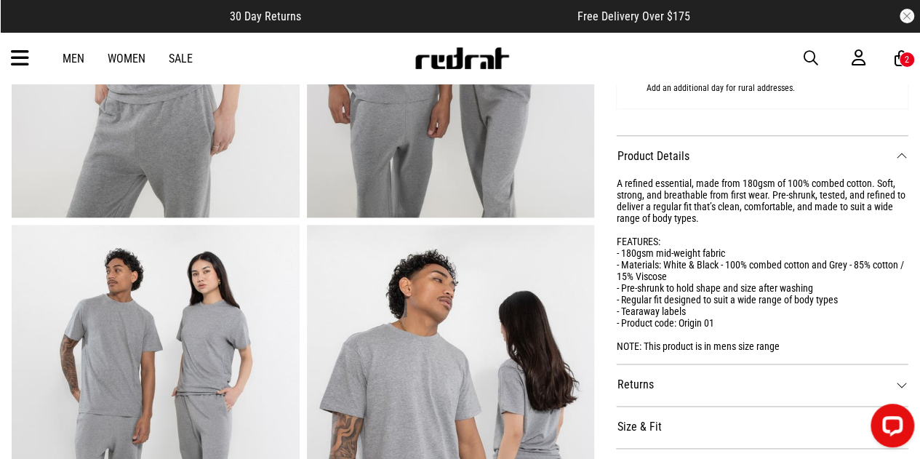
click at [672, 396] on dt "Returns" at bounding box center [762, 385] width 292 height 42
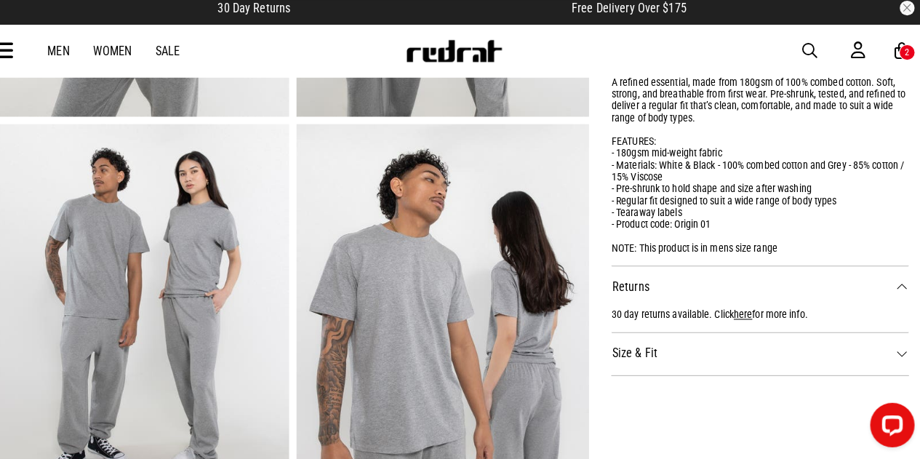
scroll to position [815, 0]
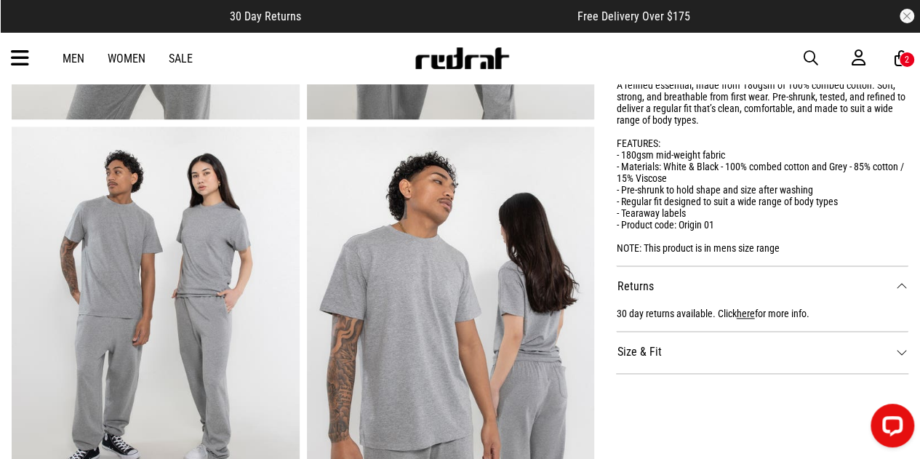
click at [632, 354] on dt "Size & Fit" at bounding box center [762, 352] width 292 height 42
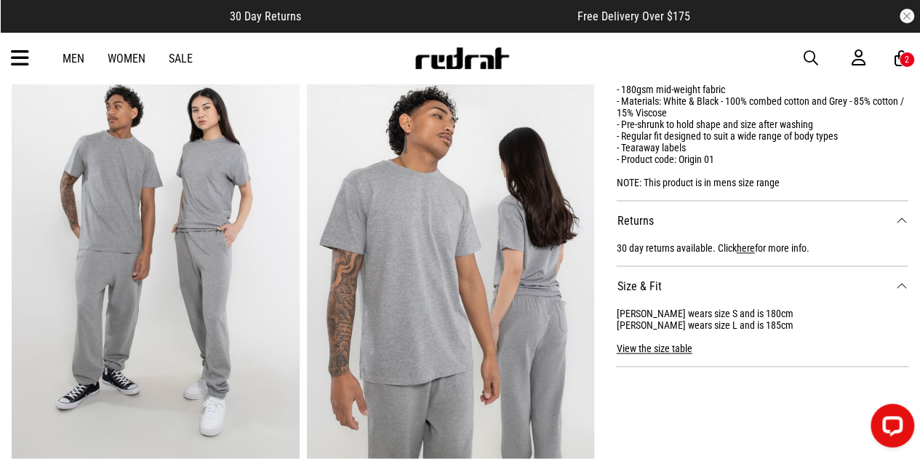
scroll to position [883, 0]
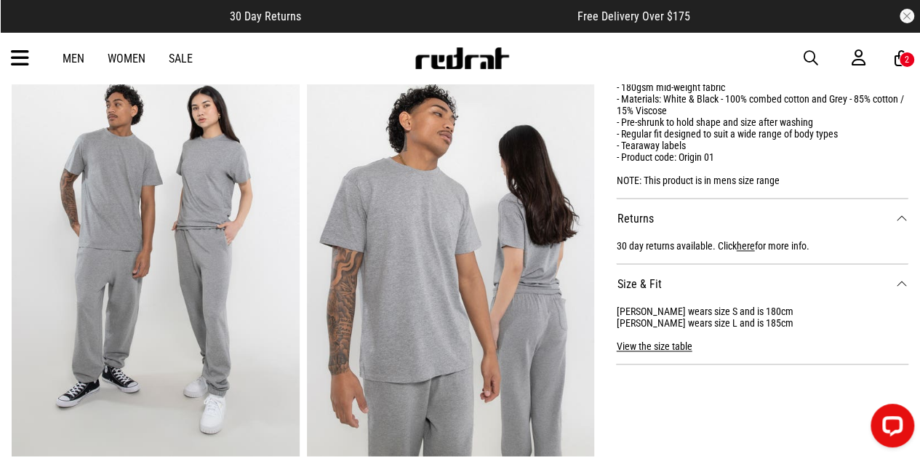
click at [672, 345] on button "View the size table" at bounding box center [654, 340] width 76 height 23
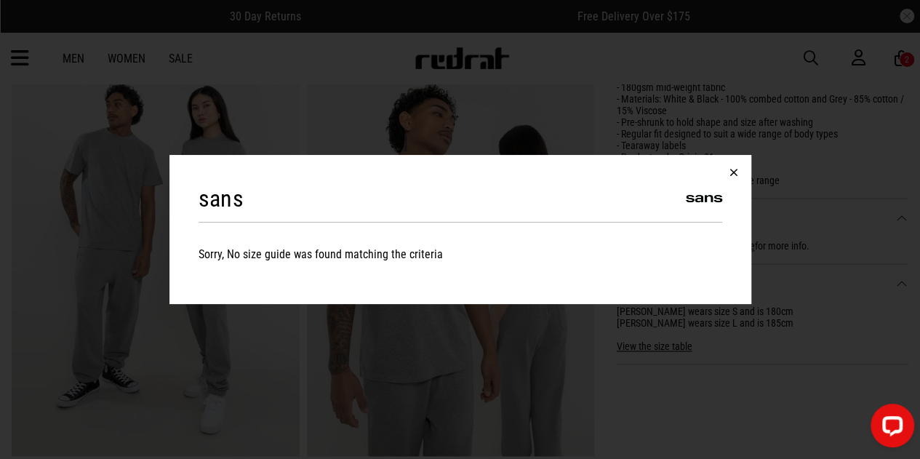
click at [730, 178] on button "button" at bounding box center [733, 172] width 35 height 35
